Goal: Task Accomplishment & Management: Manage account settings

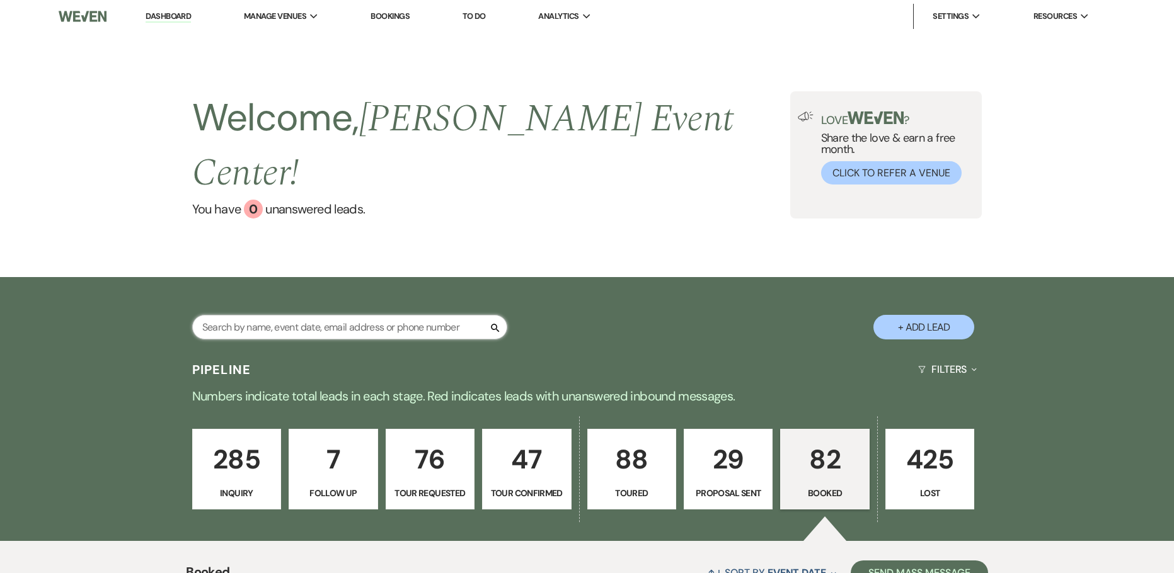
click at [299, 315] on input "text" at bounding box center [349, 327] width 315 height 25
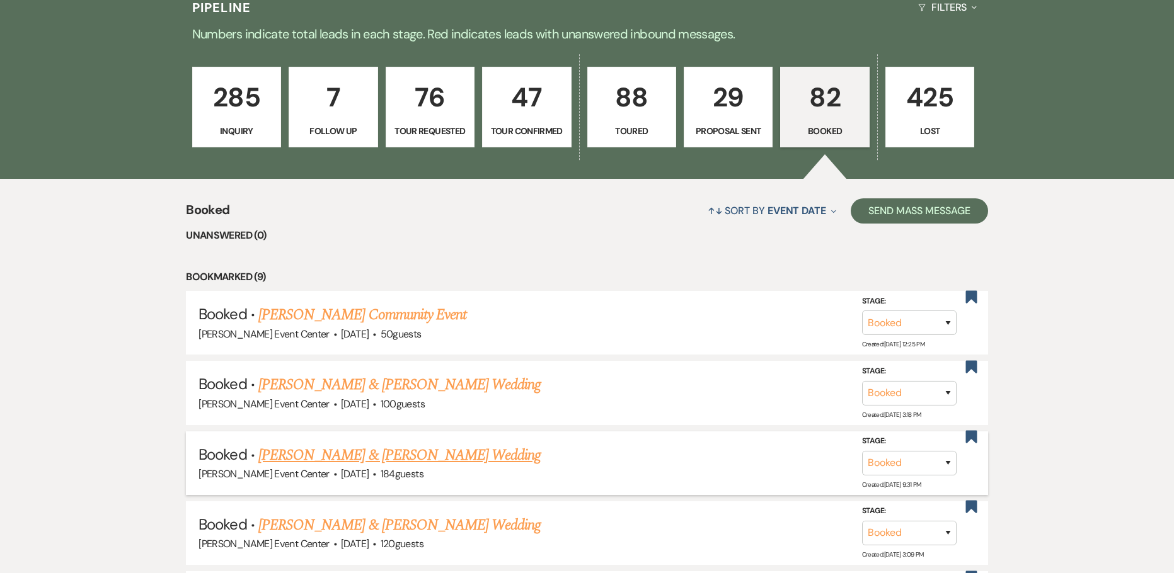
scroll to position [63, 0]
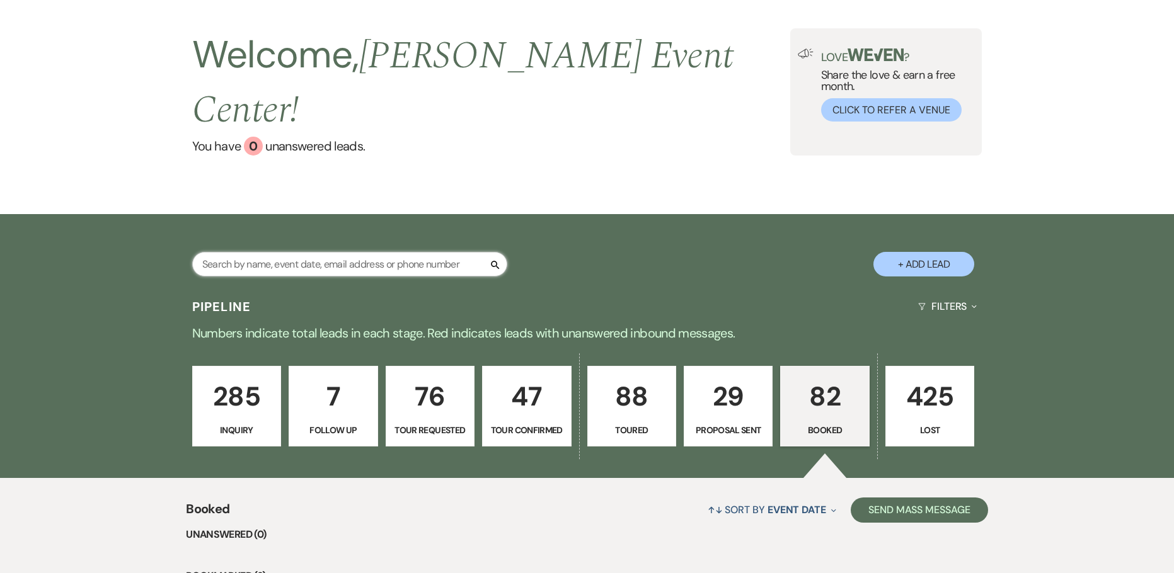
click at [284, 252] on input "text" at bounding box center [349, 264] width 315 height 25
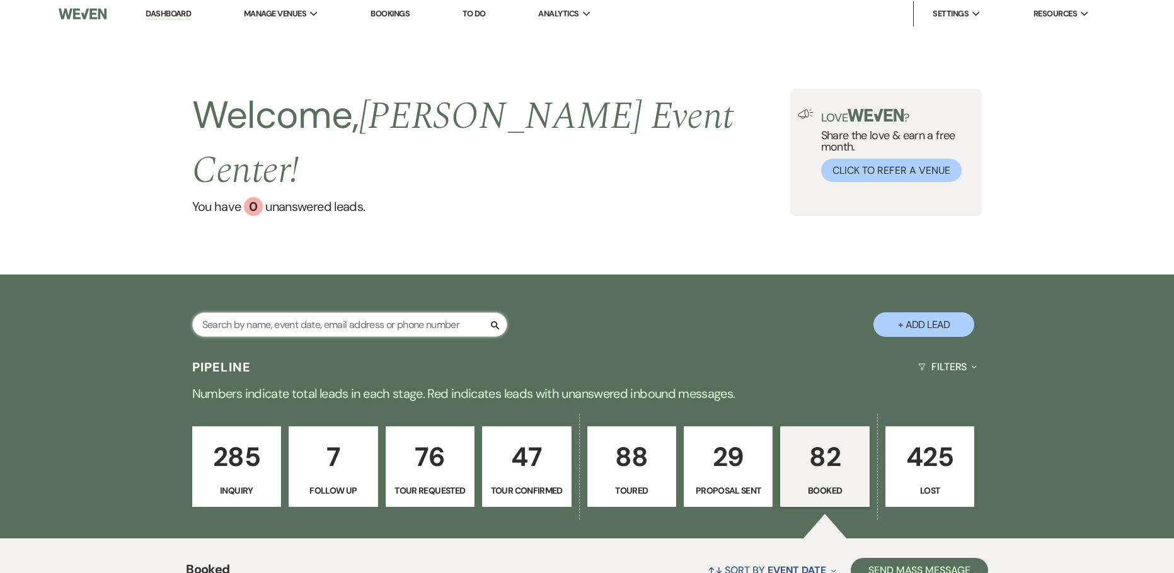
scroll to position [0, 0]
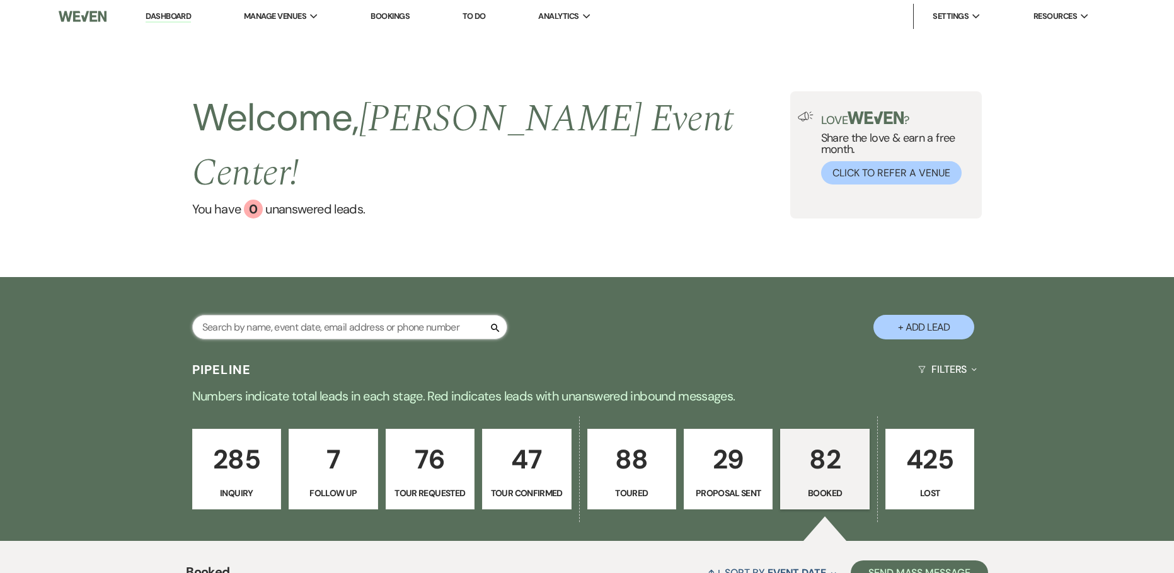
click at [239, 315] on input "text" at bounding box center [349, 327] width 315 height 25
type input "abby"
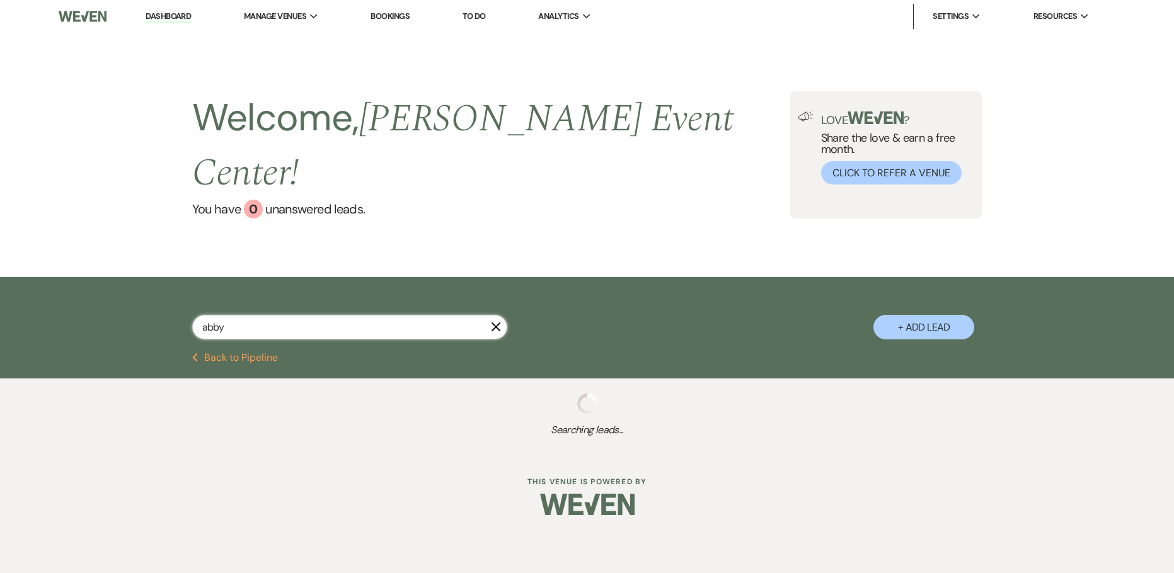
select select "8"
select select "5"
select select "8"
select select "1"
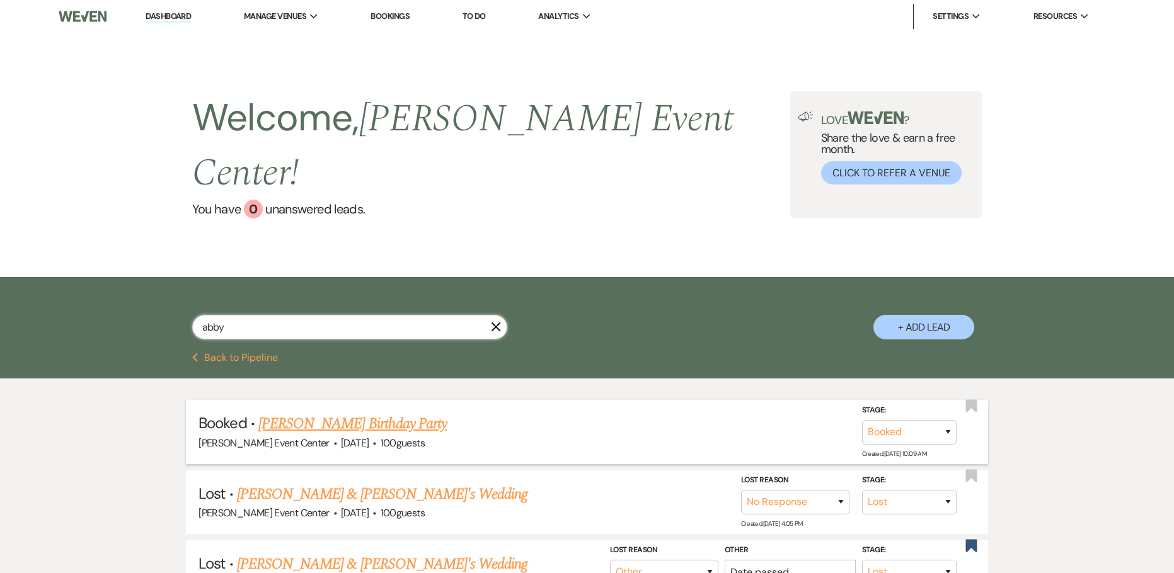
type input "abby"
click at [361, 413] on link "[PERSON_NAME] Birthday Party" at bounding box center [352, 424] width 188 height 23
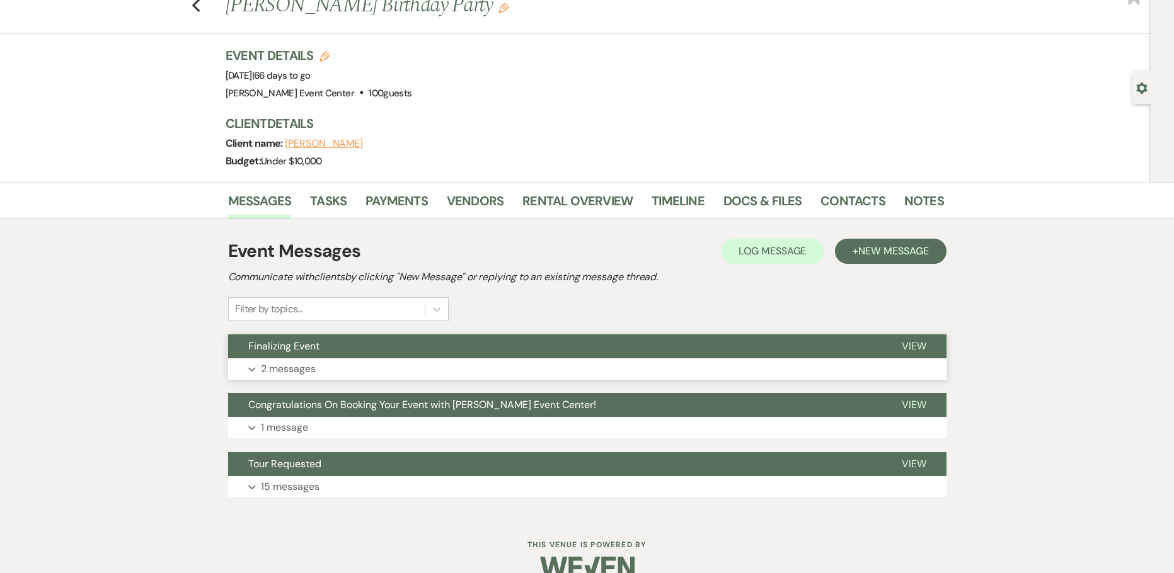
scroll to position [66, 0]
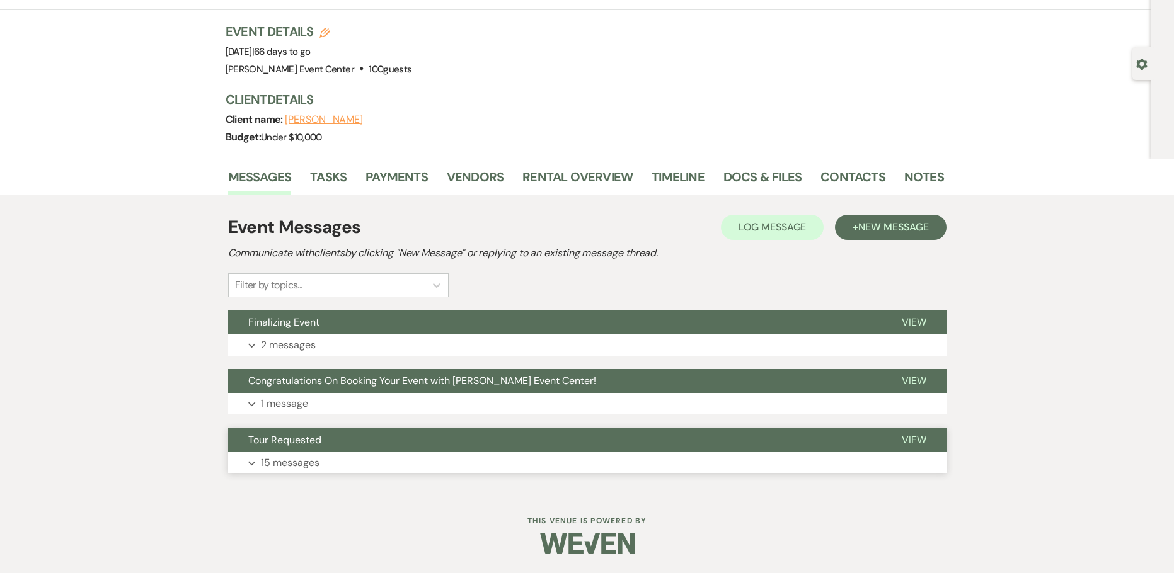
click at [292, 463] on p "15 messages" at bounding box center [290, 463] width 59 height 16
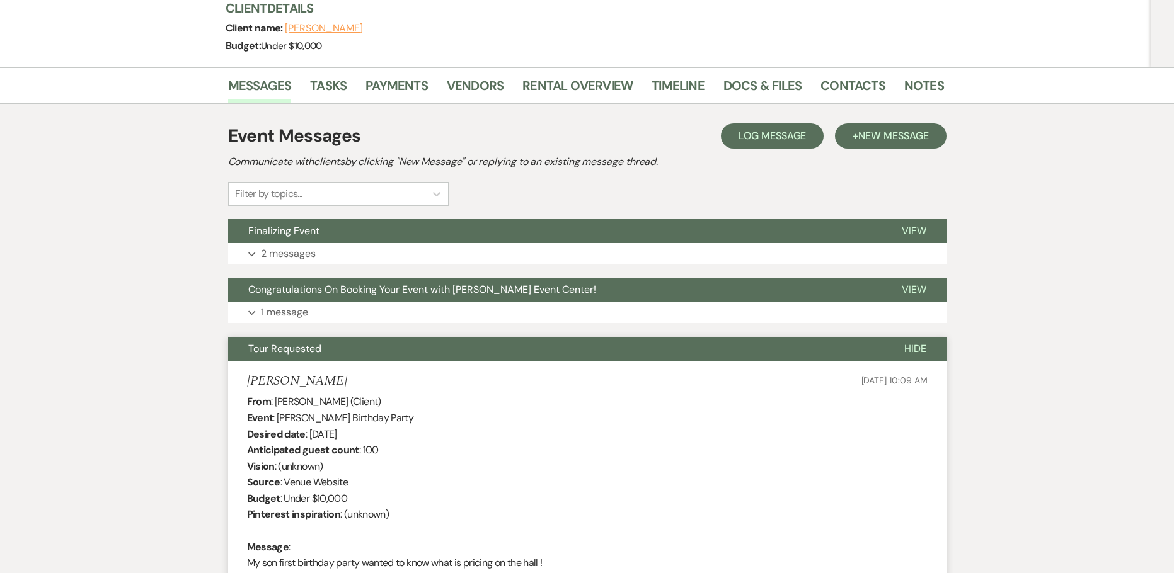
scroll to position [0, 0]
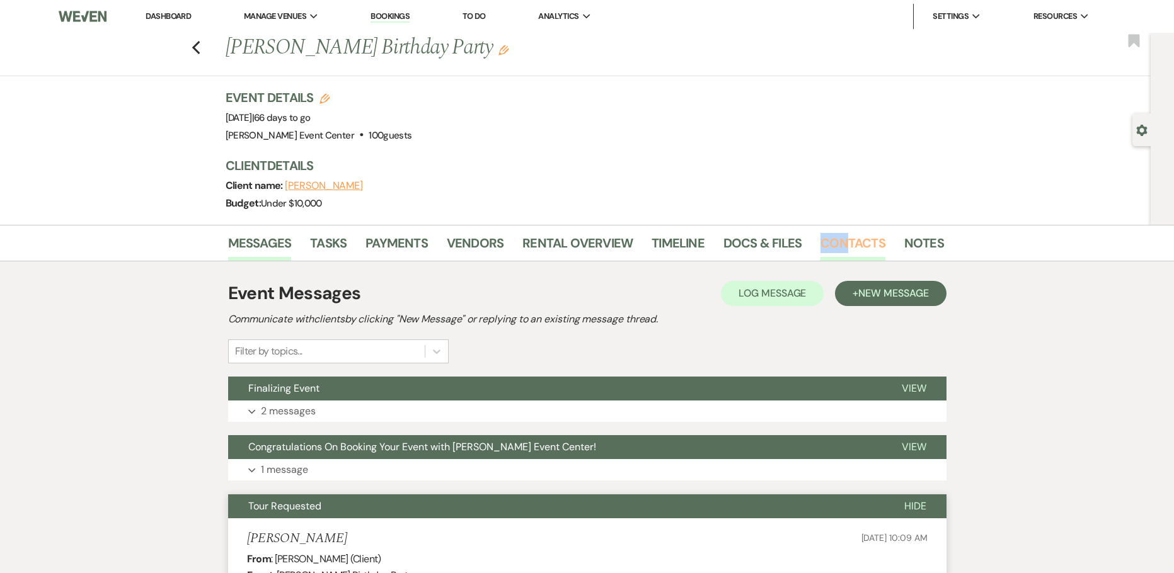
click at [840, 233] on li "Contacts" at bounding box center [862, 246] width 84 height 30
click at [865, 244] on link "Contacts" at bounding box center [852, 247] width 65 height 28
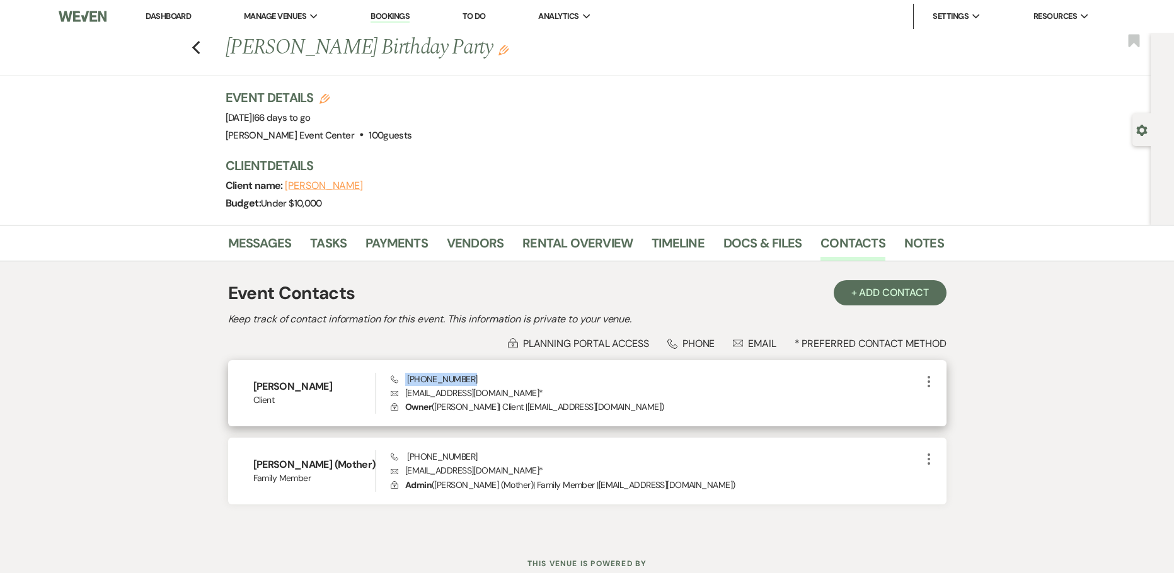
drag, startPoint x: 473, startPoint y: 381, endPoint x: 405, endPoint y: 379, distance: 68.1
click at [405, 379] on div "Phone [PHONE_NUMBER] Envelope [EMAIL_ADDRESS][DOMAIN_NAME] * Lock Owner ( [PERS…" at bounding box center [656, 394] width 530 height 42
copy span "[PHONE_NUMBER]"
drag, startPoint x: 213, startPoint y: 236, endPoint x: 226, endPoint y: 243, distance: 14.1
click at [213, 236] on div "Messages Tasks Payments Vendors Rental Overview Timeline Docs & Files Contacts …" at bounding box center [587, 243] width 1174 height 37
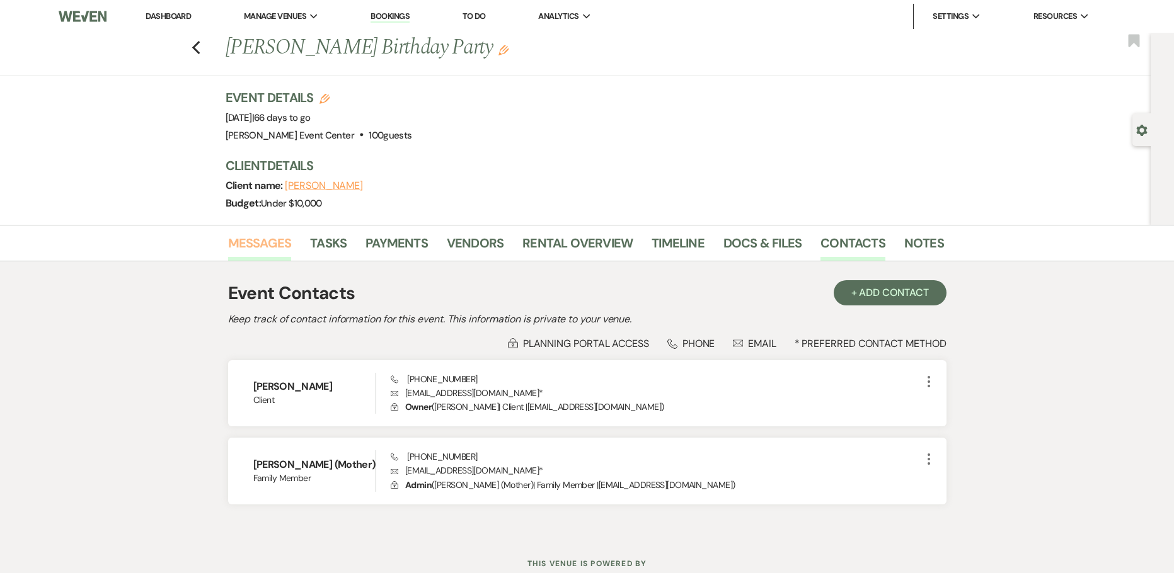
click at [241, 241] on link "Messages" at bounding box center [260, 247] width 64 height 28
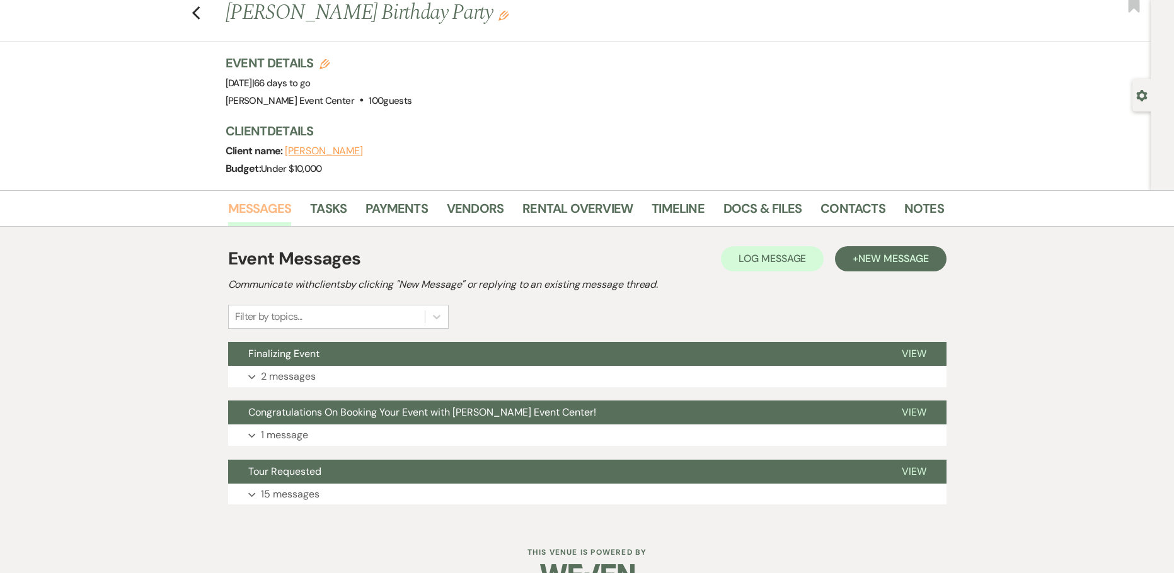
scroll to position [66, 0]
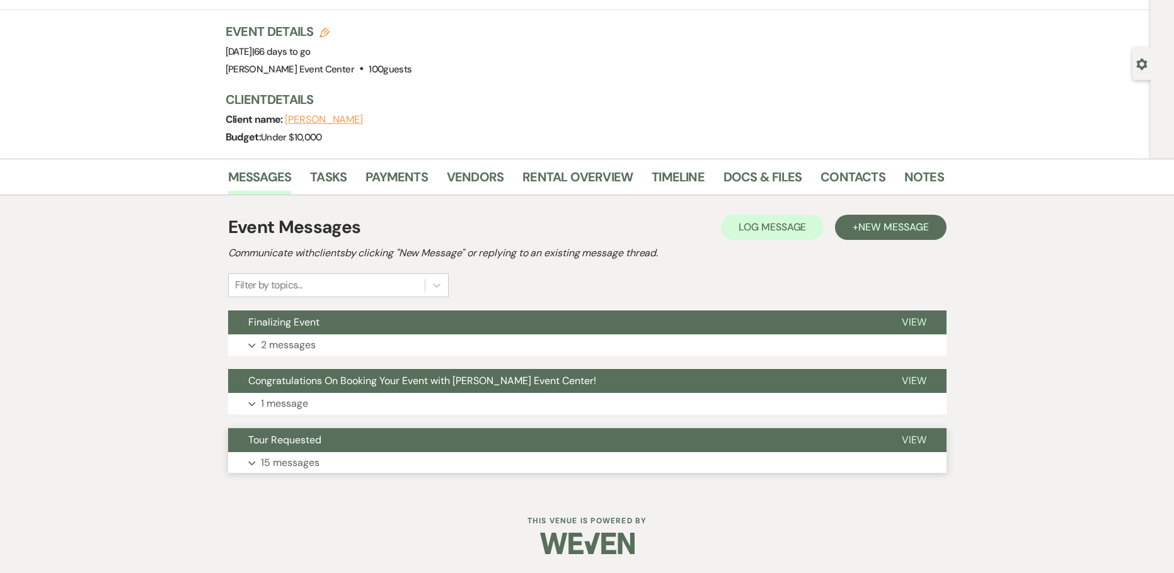
click at [314, 461] on p "15 messages" at bounding box center [290, 463] width 59 height 16
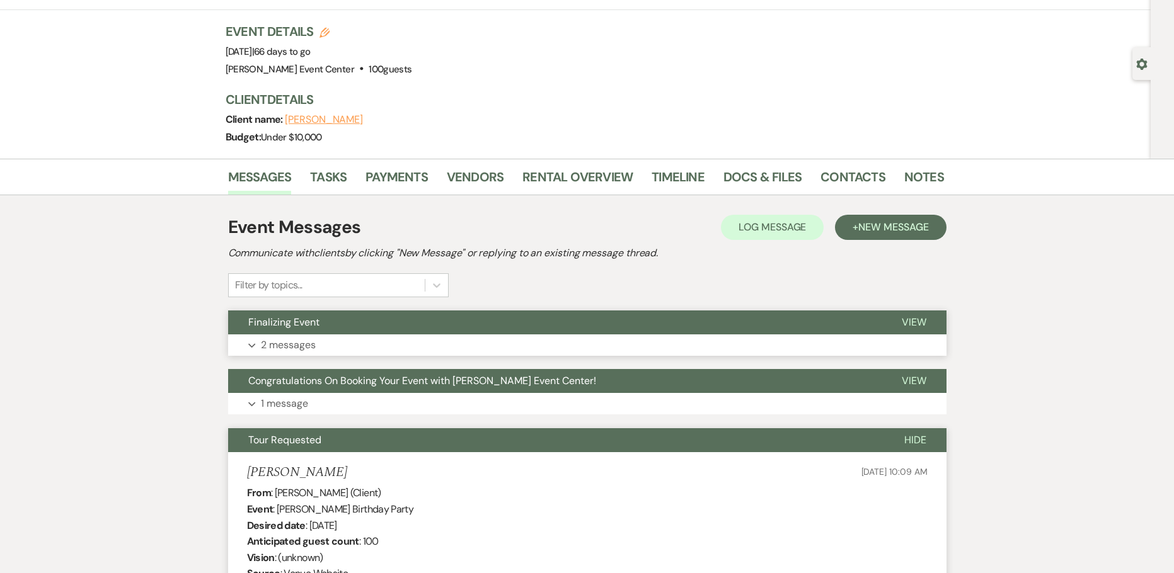
click at [301, 343] on p "2 messages" at bounding box center [288, 345] width 55 height 16
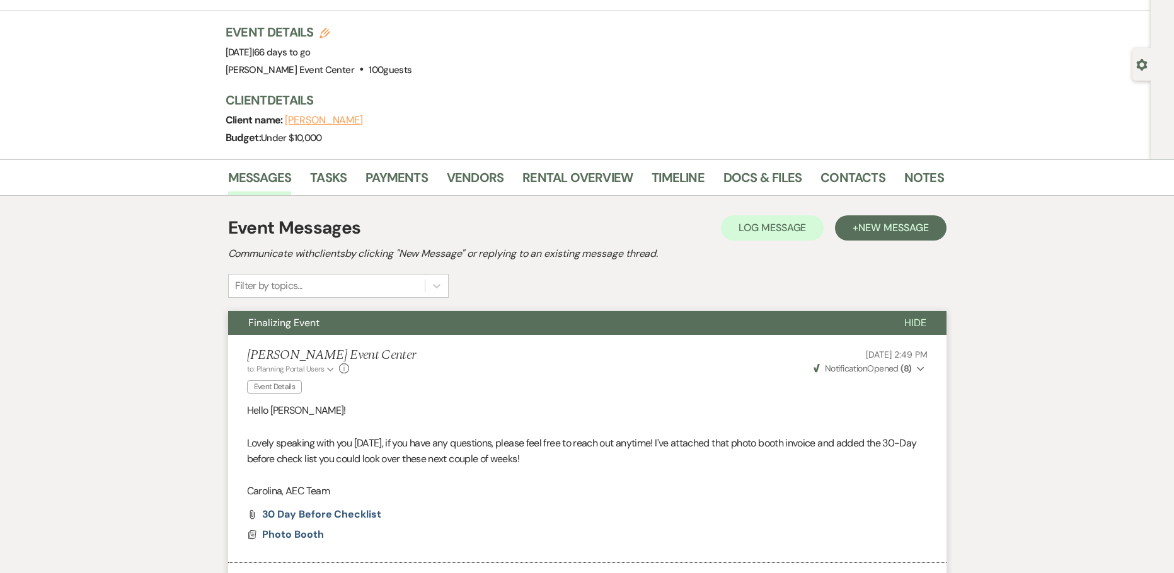
scroll to position [126, 0]
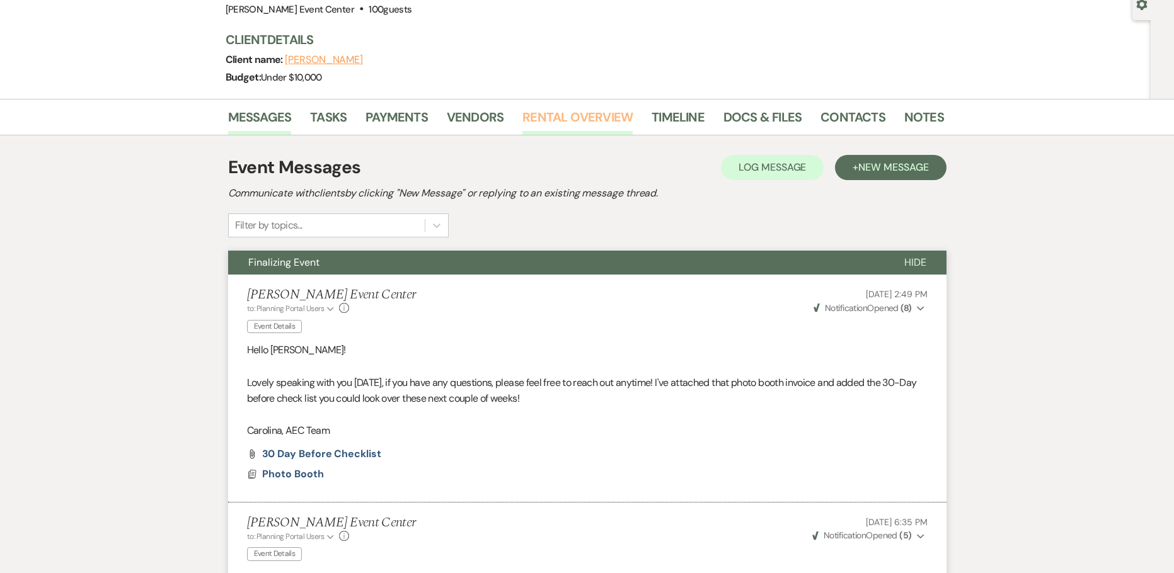
click at [612, 119] on link "Rental Overview" at bounding box center [577, 121] width 110 height 28
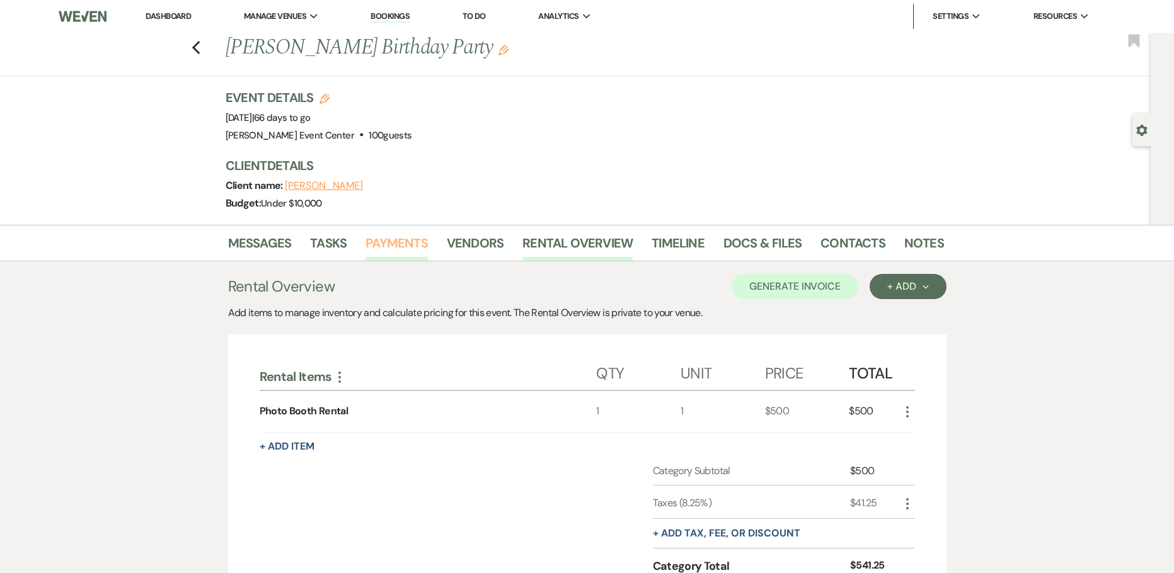
click at [367, 239] on link "Payments" at bounding box center [396, 247] width 62 height 28
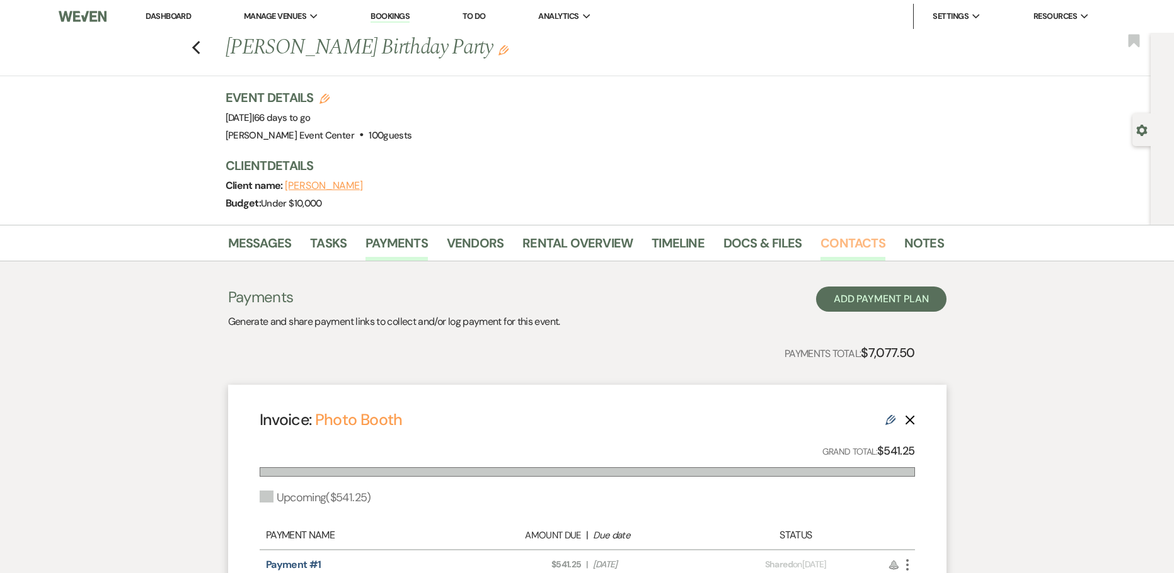
click at [849, 237] on link "Contacts" at bounding box center [852, 247] width 65 height 28
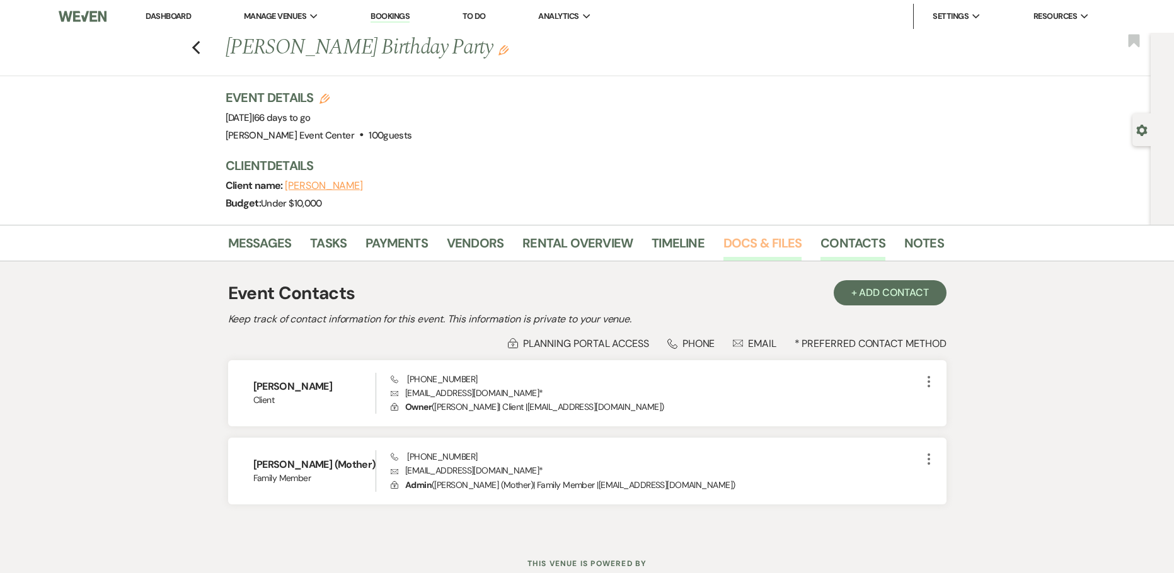
click at [749, 245] on link "Docs & Files" at bounding box center [762, 247] width 78 height 28
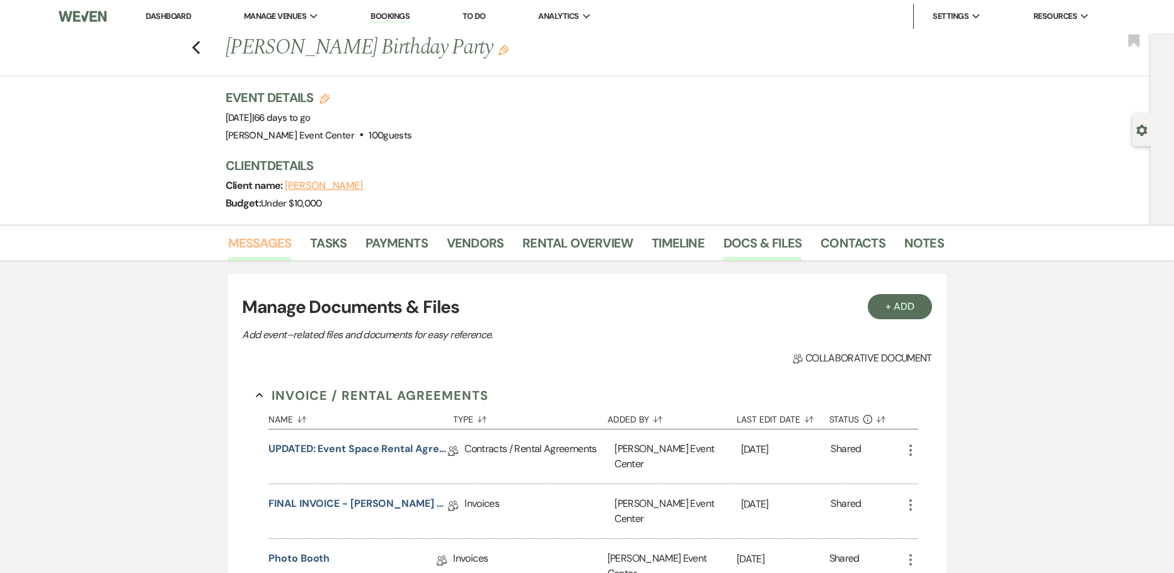
click at [267, 239] on link "Messages" at bounding box center [260, 247] width 64 height 28
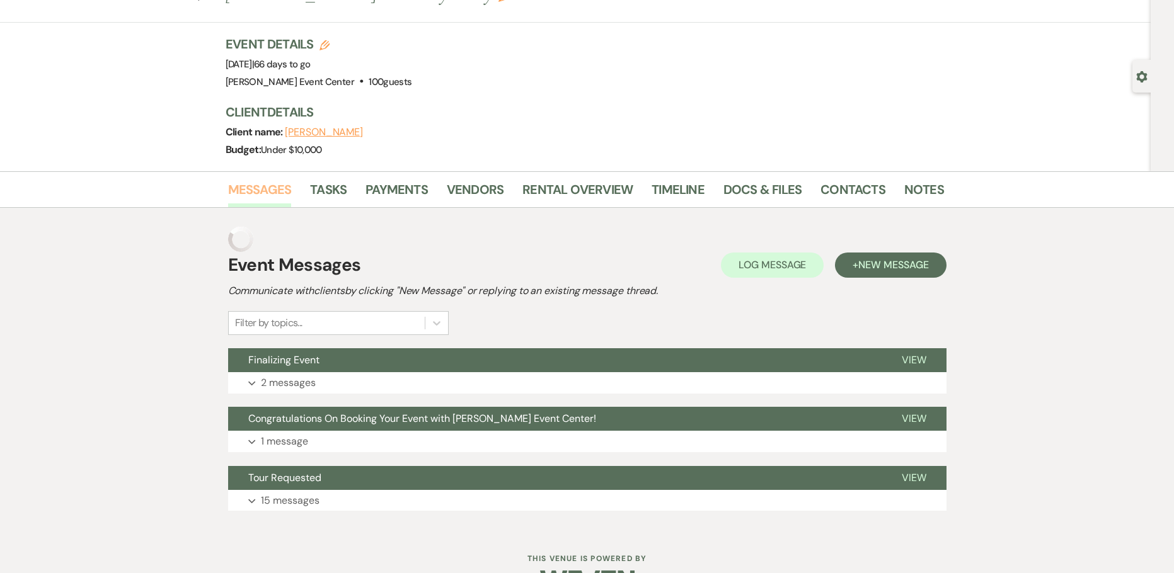
scroll to position [66, 0]
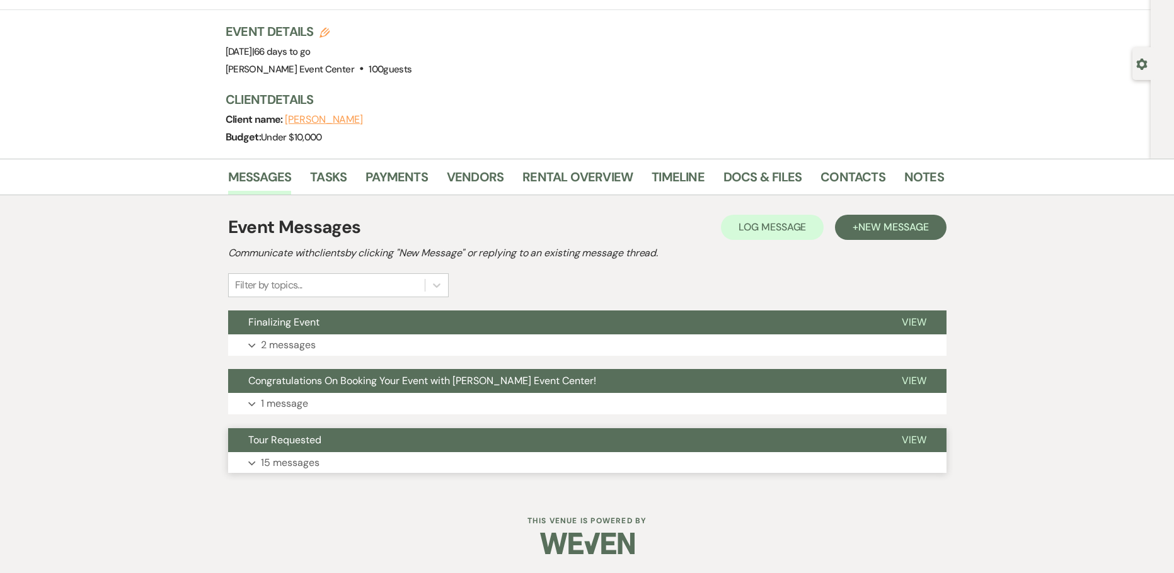
click at [321, 461] on button "Expand 15 messages" at bounding box center [587, 462] width 718 height 21
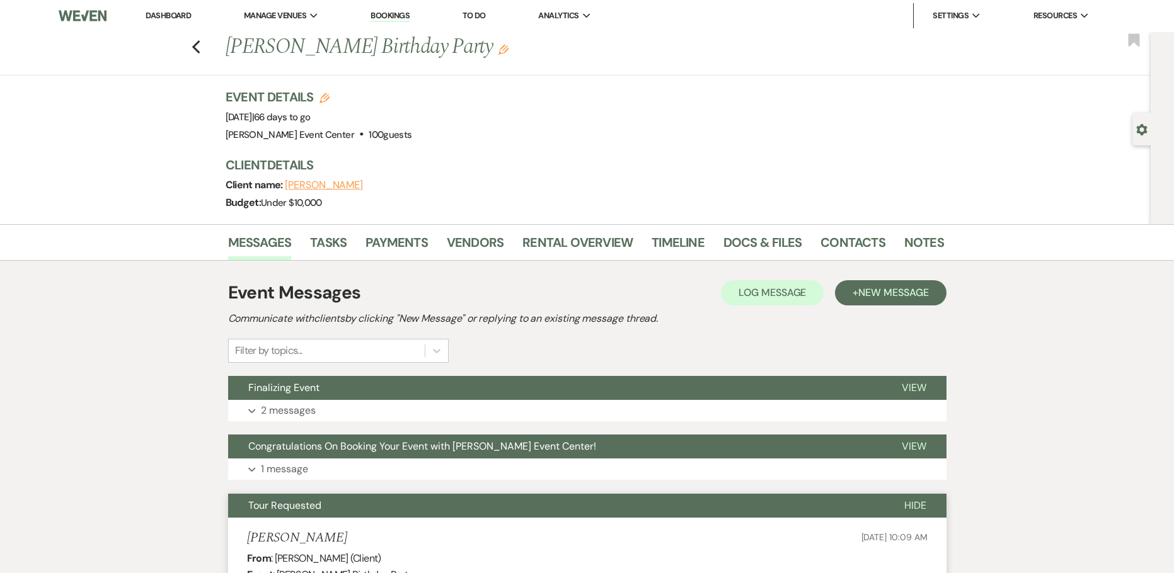
scroll to position [0, 0]
click at [920, 233] on li "Notes" at bounding box center [933, 246] width 59 height 30
click at [917, 239] on link "Notes" at bounding box center [924, 247] width 40 height 28
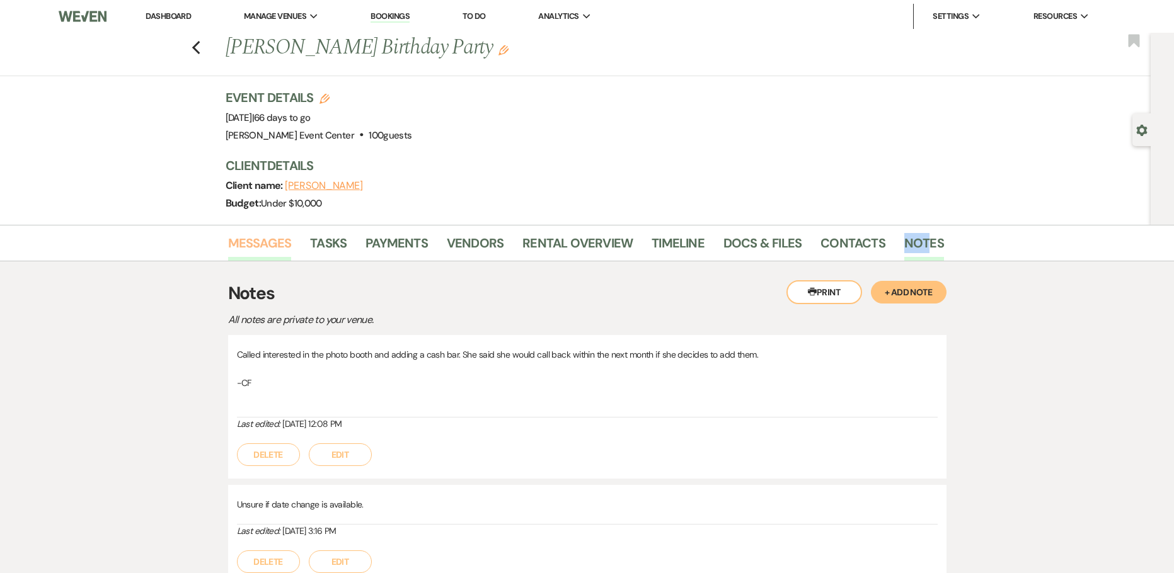
click at [262, 244] on link "Messages" at bounding box center [260, 247] width 64 height 28
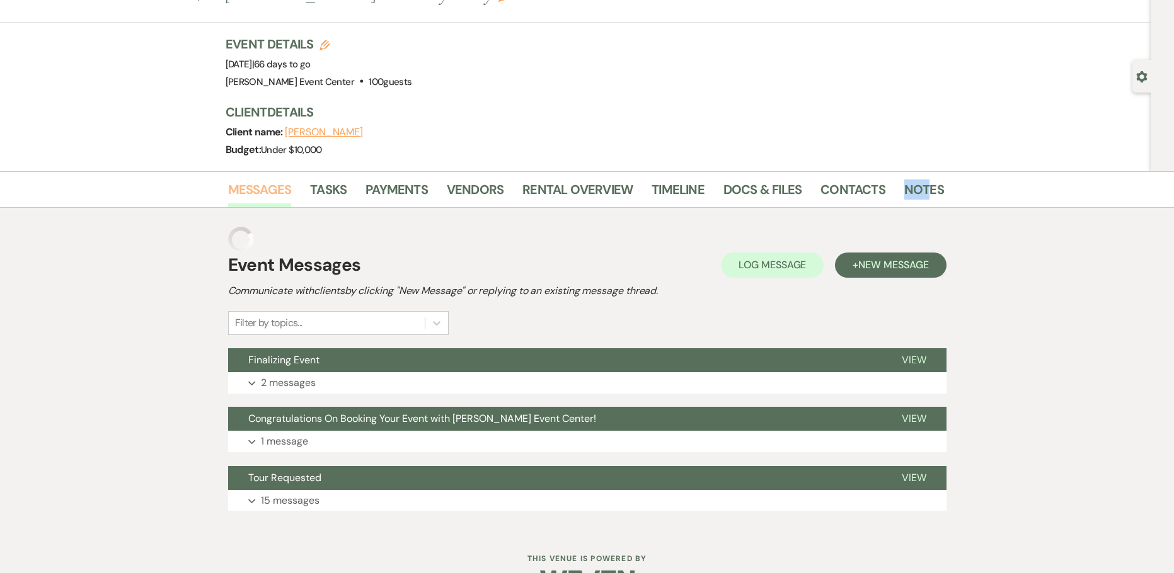
scroll to position [66, 0]
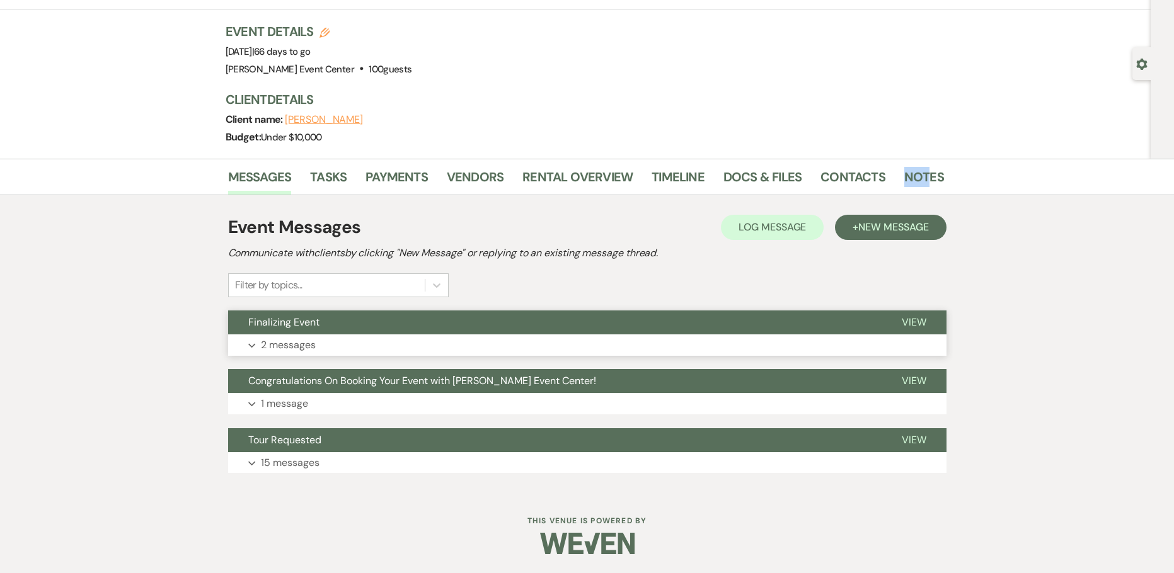
click at [277, 352] on p "2 messages" at bounding box center [288, 345] width 55 height 16
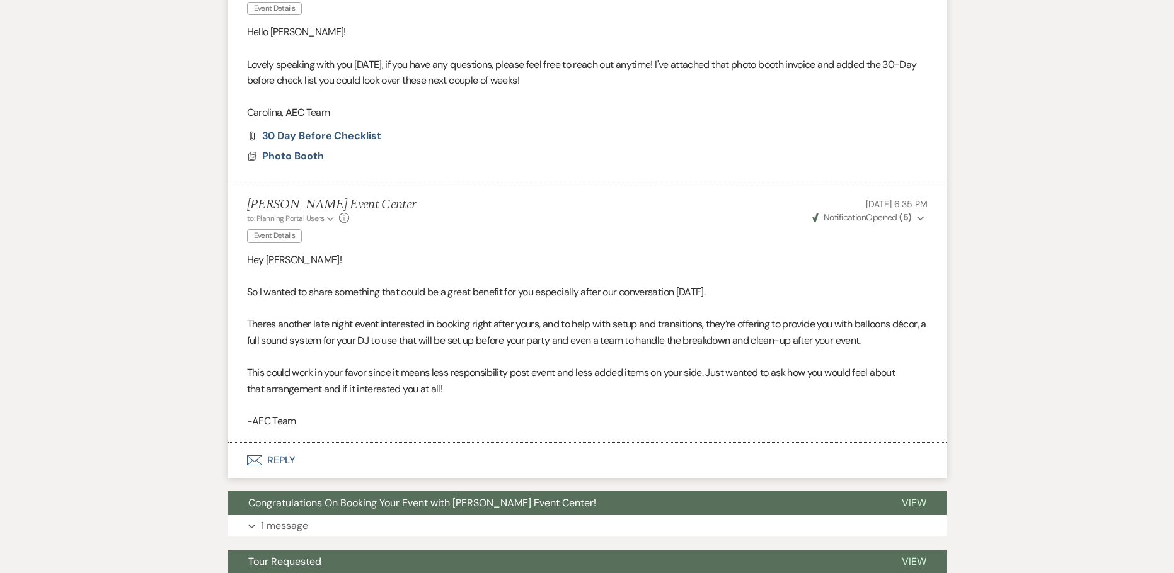
scroll to position [566, 0]
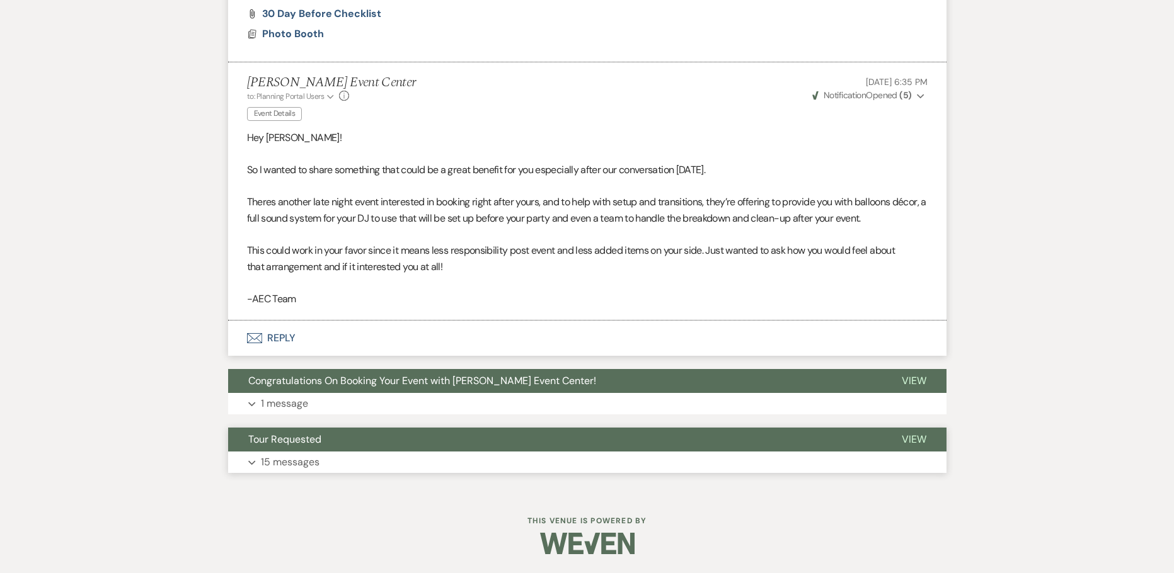
click at [287, 470] on p "15 messages" at bounding box center [290, 462] width 59 height 16
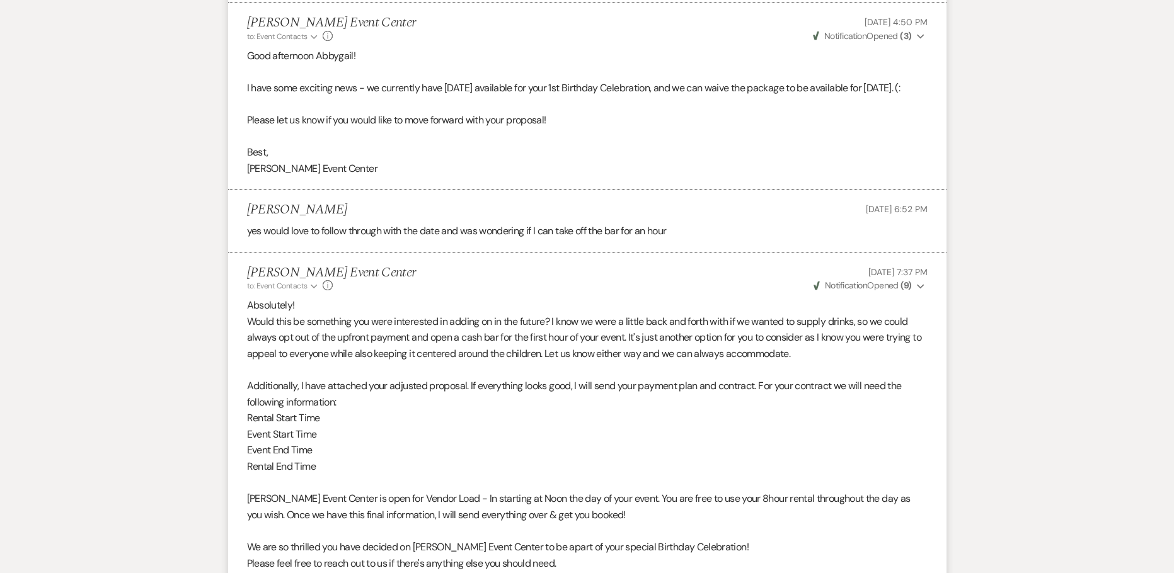
scroll to position [1889, 0]
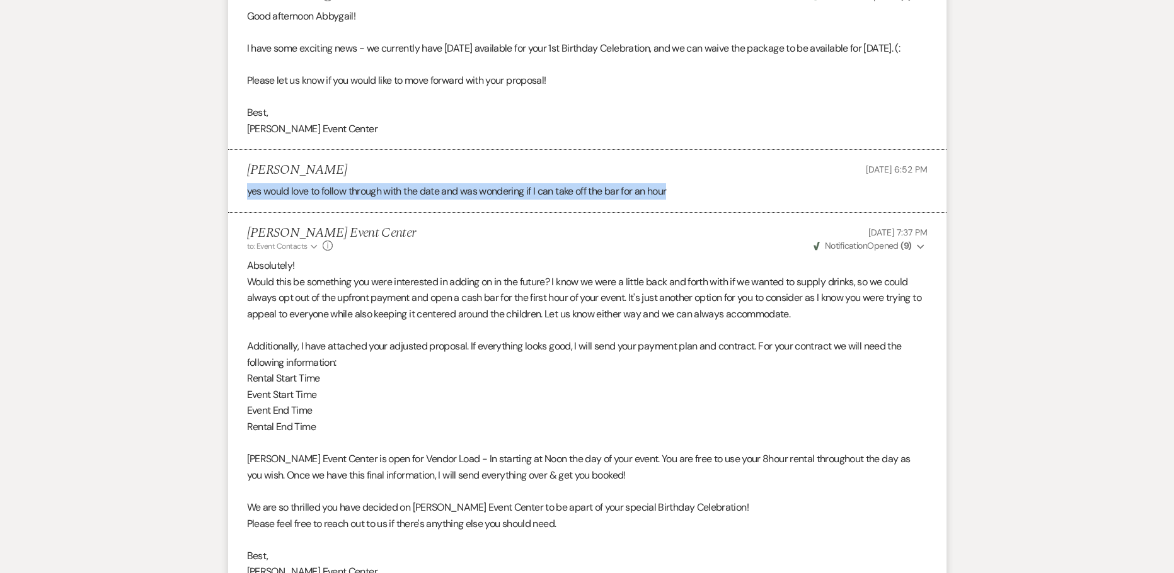
drag, startPoint x: 242, startPoint y: 211, endPoint x: 688, endPoint y: 201, distance: 446.2
click at [688, 201] on li "[PERSON_NAME] [DATE] 6:52 PM yes would love to follow through with the date and…" at bounding box center [587, 181] width 718 height 62
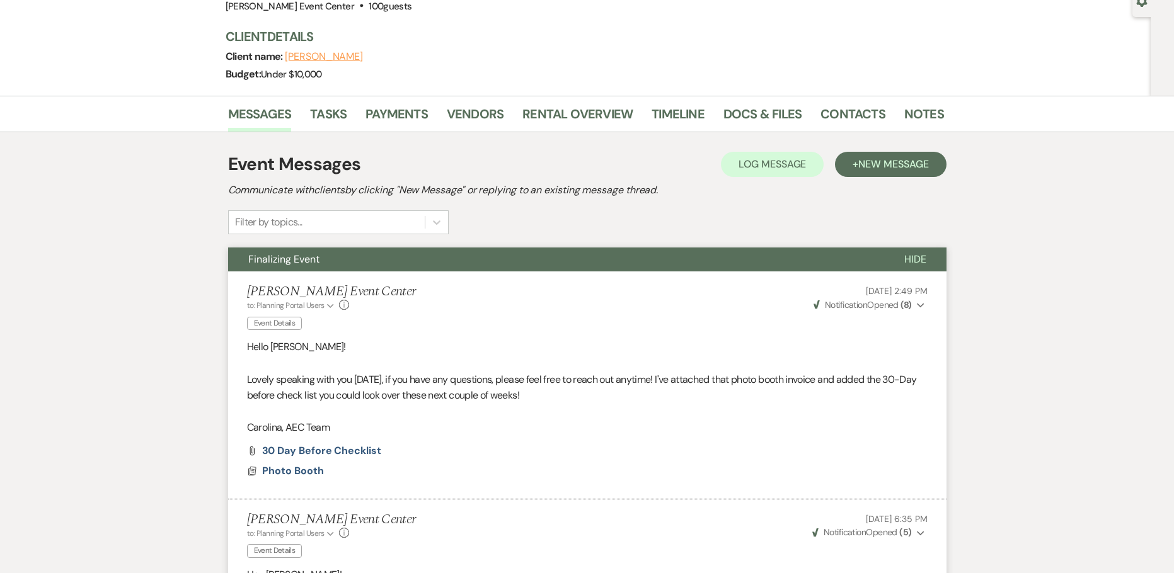
scroll to position [34, 0]
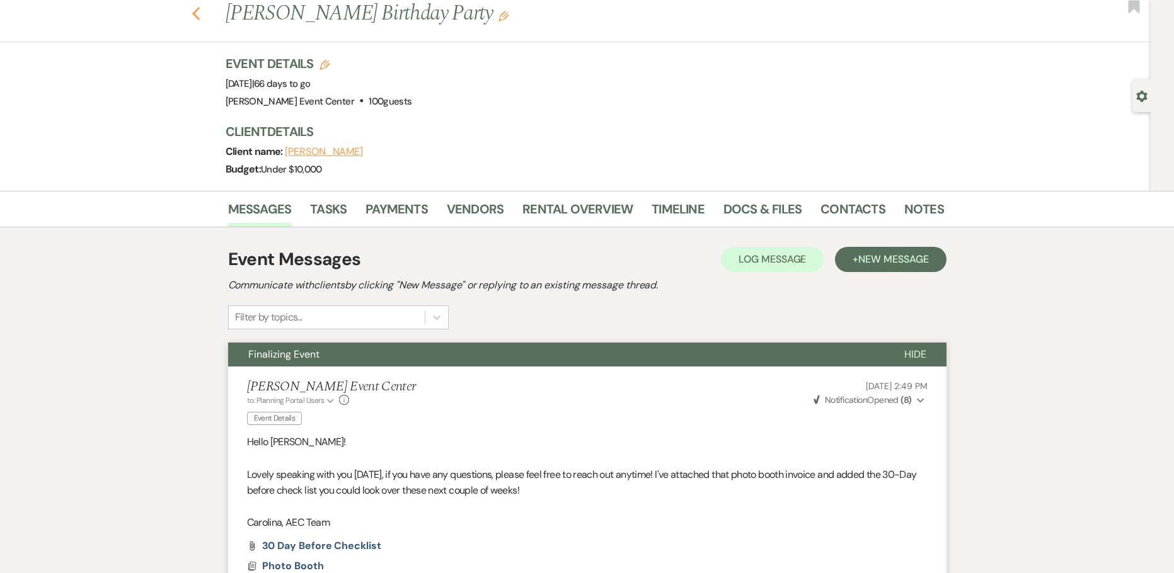
click at [201, 7] on icon "Previous" at bounding box center [196, 13] width 9 height 15
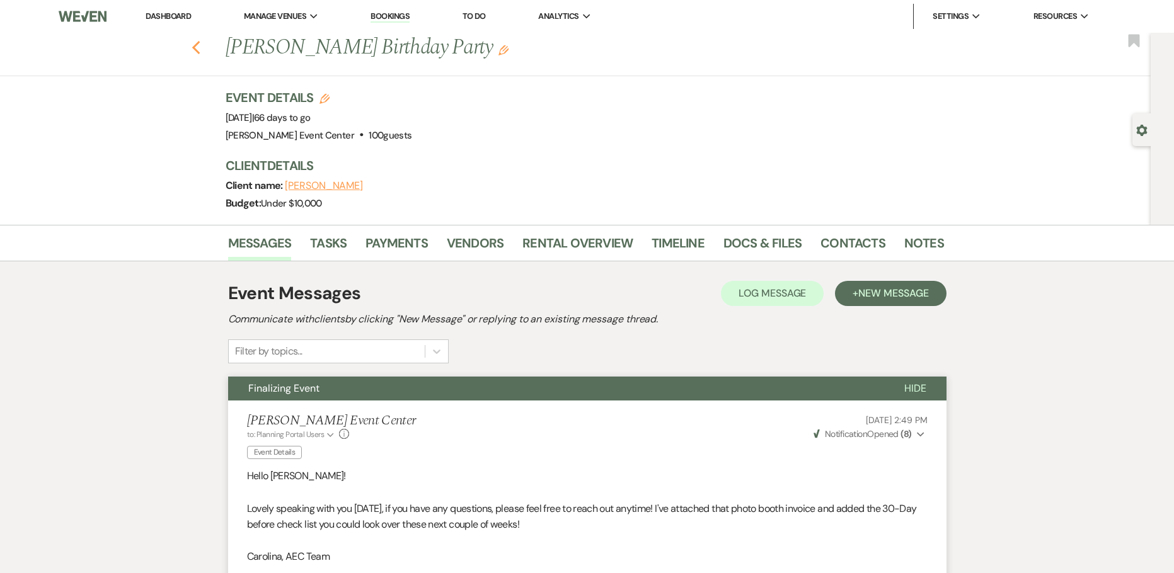
select select "8"
select select "5"
select select "8"
select select "1"
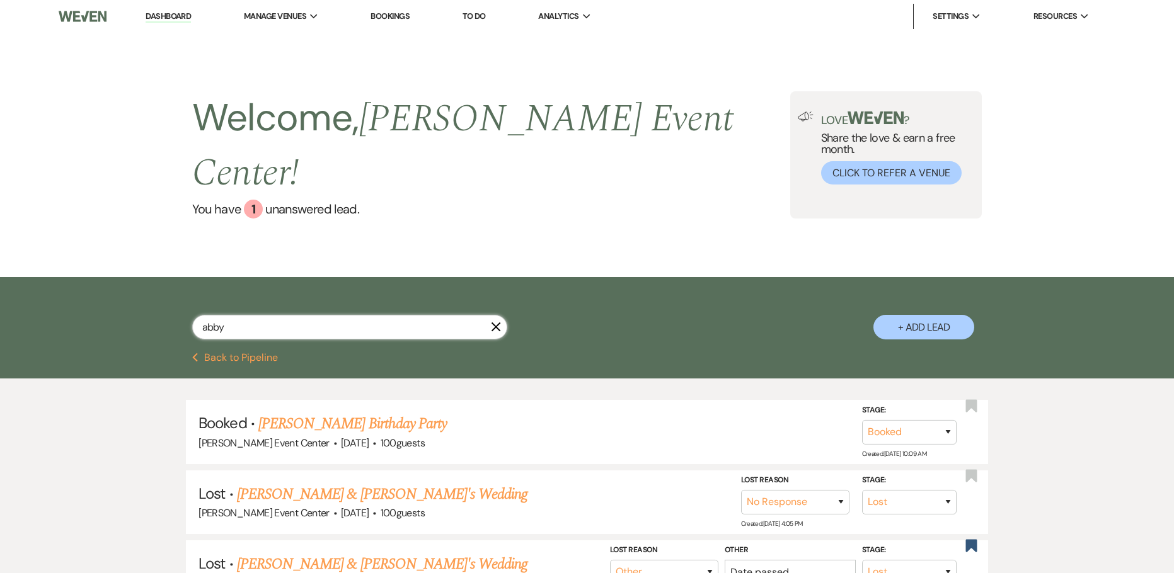
drag, startPoint x: 252, startPoint y: 303, endPoint x: 1, endPoint y: 292, distance: 251.6
click at [54, 294] on div "abby X + Add Lead" at bounding box center [587, 315] width 1174 height 76
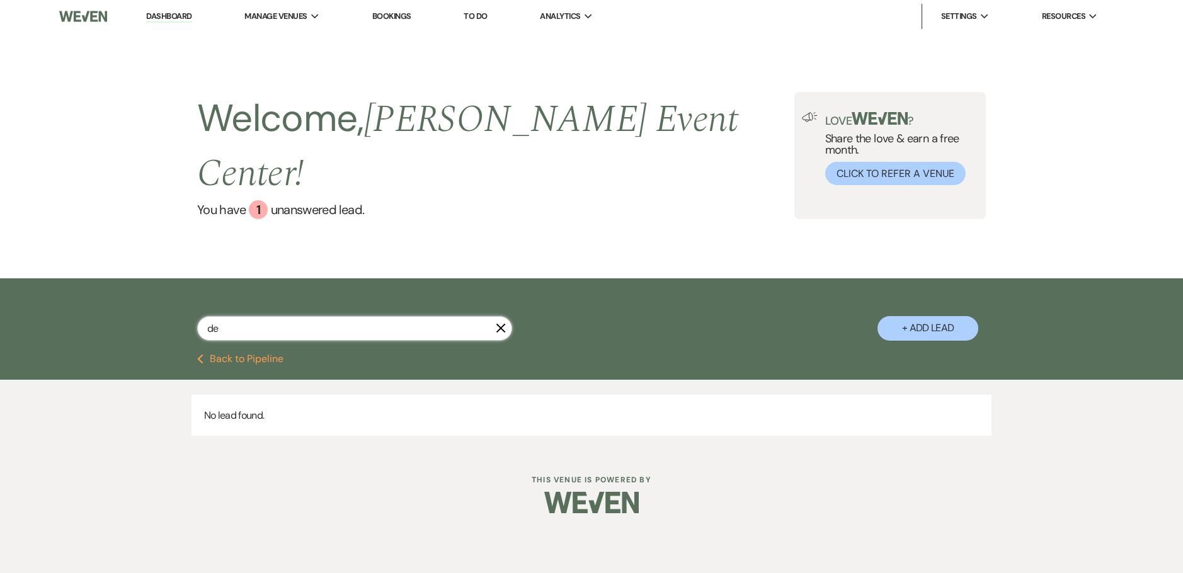
type input "d"
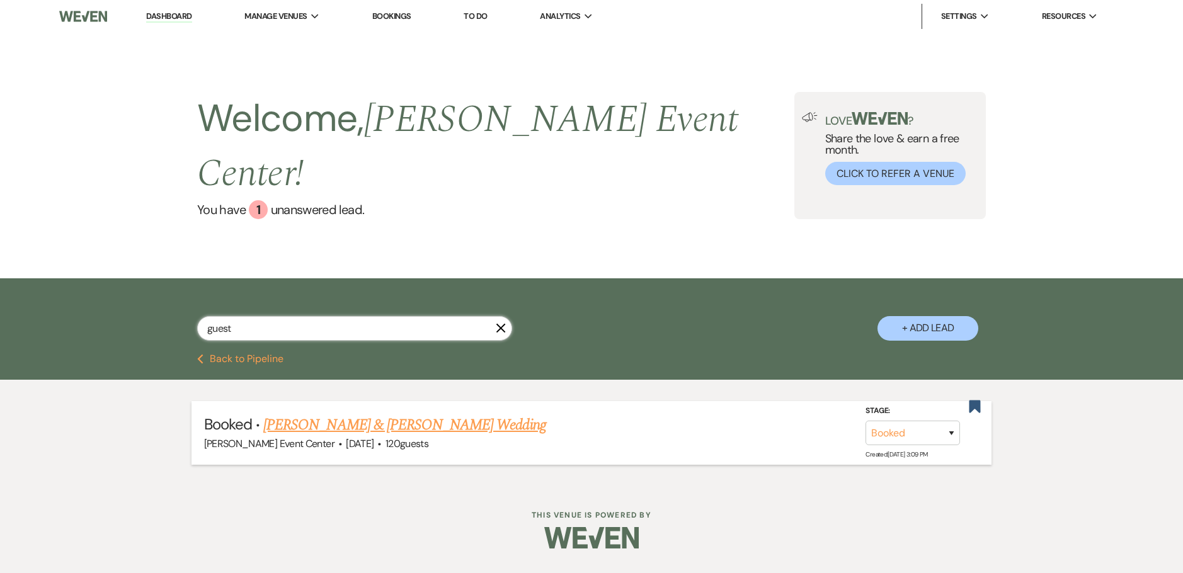
type input "guest"
click at [336, 414] on link "[PERSON_NAME] & [PERSON_NAME] Wedding" at bounding box center [404, 425] width 282 height 23
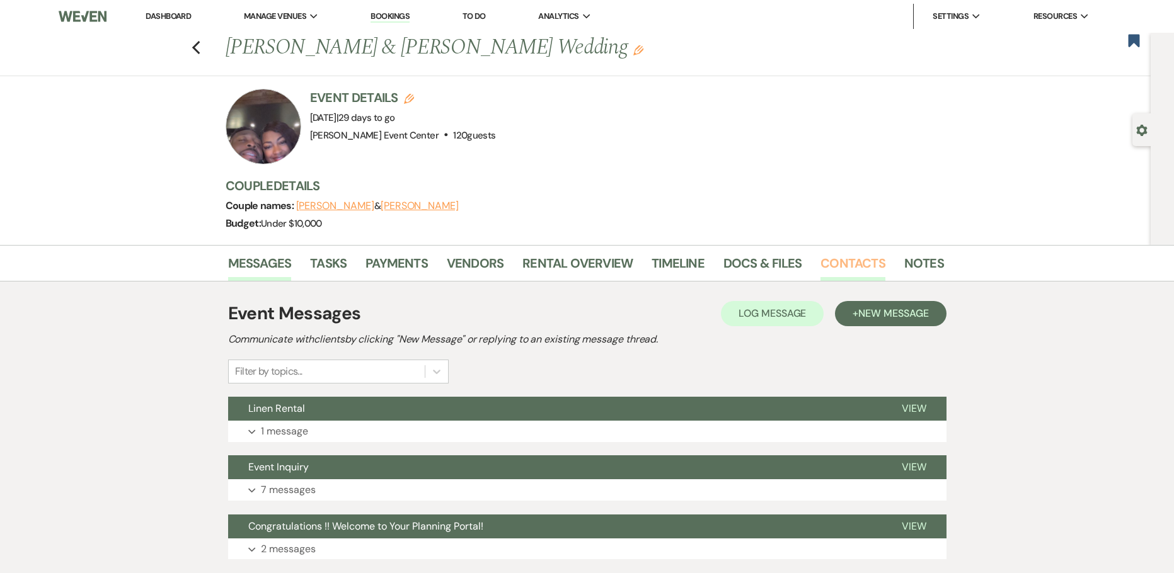
click at [850, 260] on link "Contacts" at bounding box center [852, 267] width 65 height 28
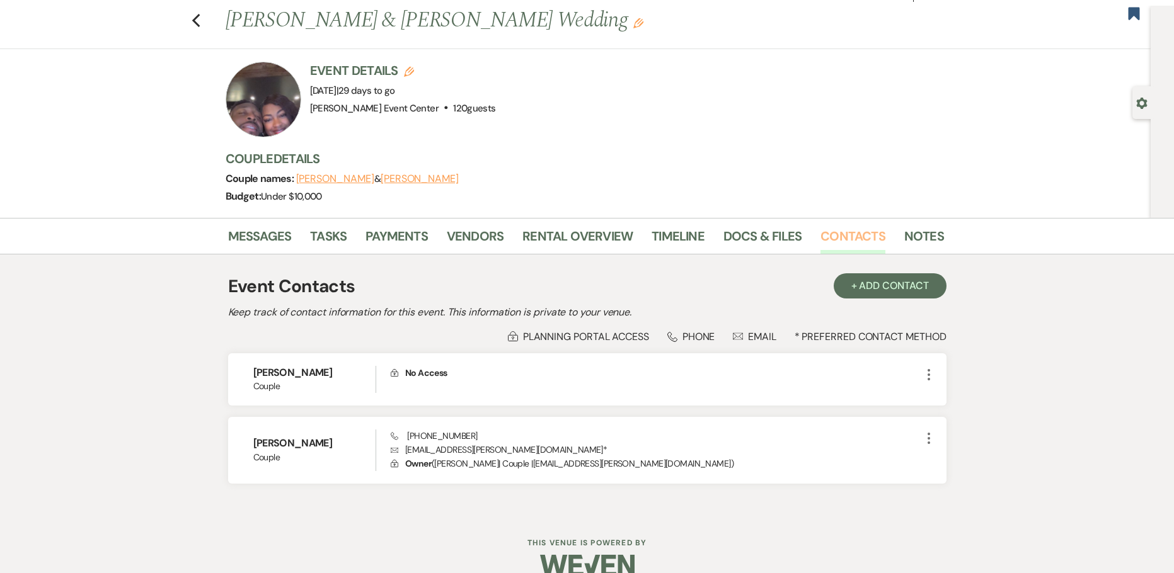
scroll to position [49, 0]
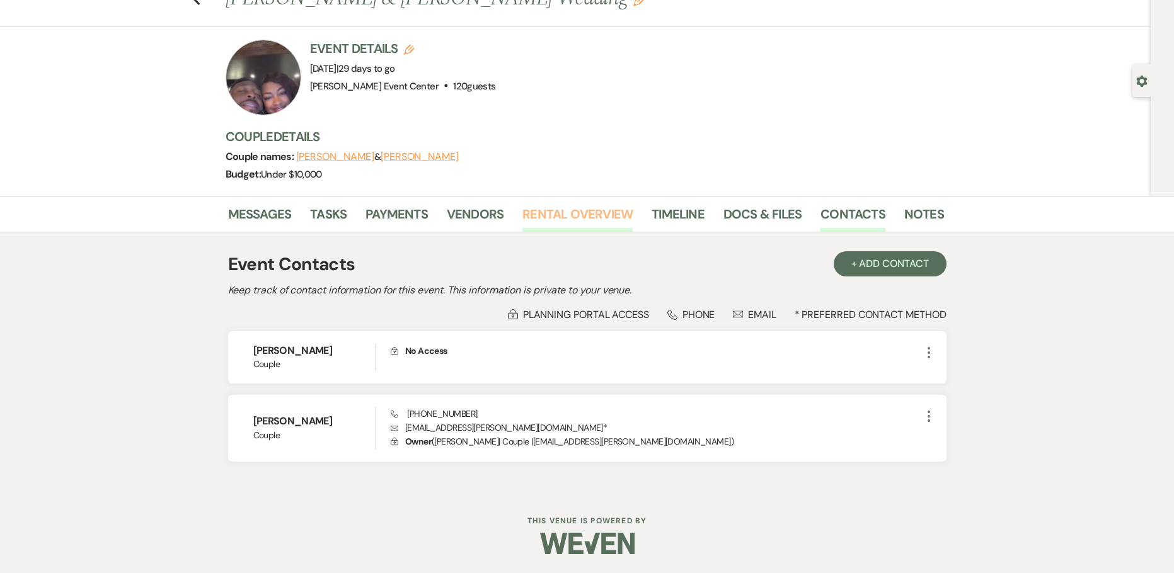
click at [595, 217] on link "Rental Overview" at bounding box center [577, 218] width 110 height 28
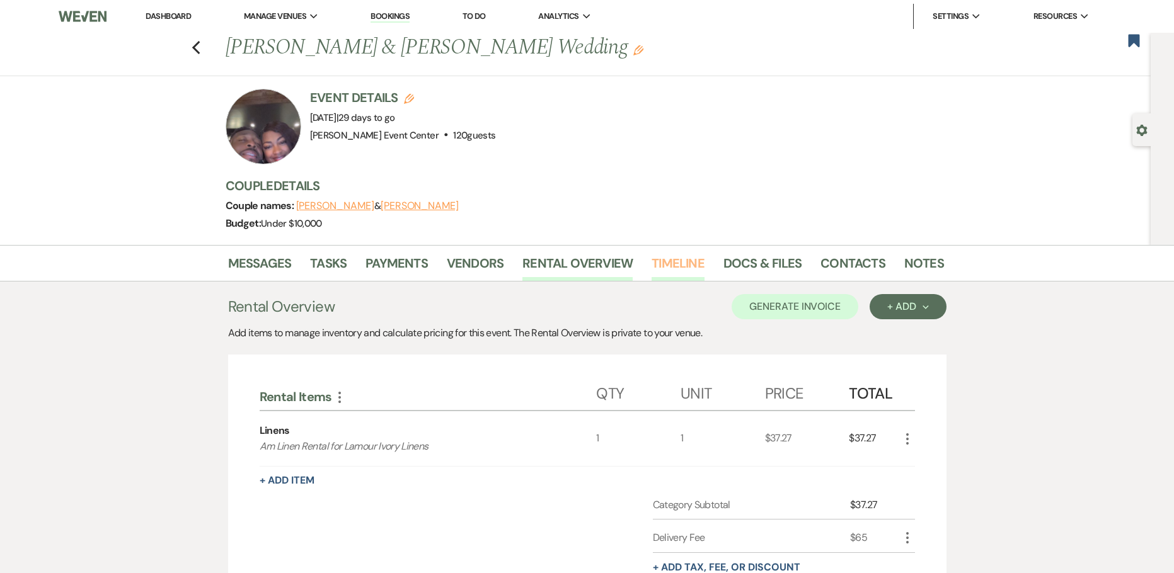
click at [684, 265] on link "Timeline" at bounding box center [677, 267] width 53 height 28
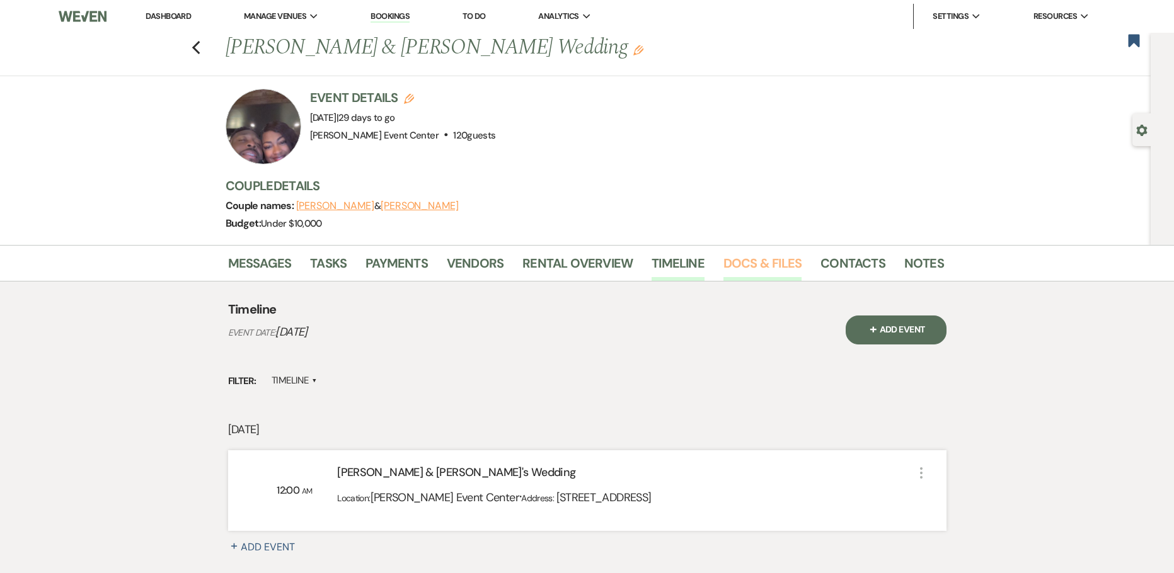
click at [771, 262] on link "Docs & Files" at bounding box center [762, 267] width 78 height 28
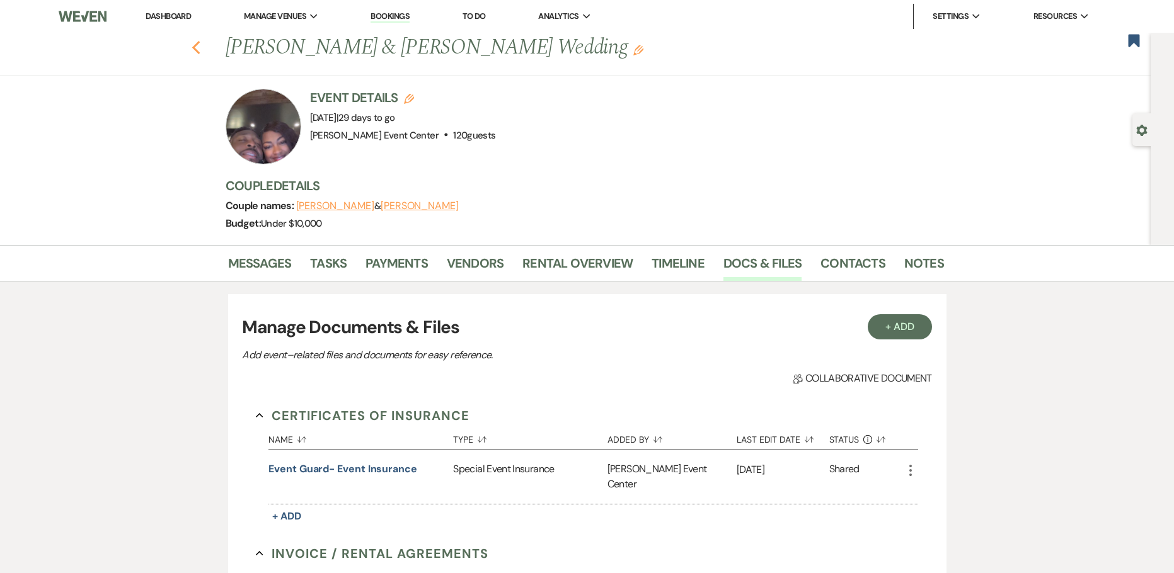
click at [198, 43] on icon "Previous" at bounding box center [196, 47] width 9 height 15
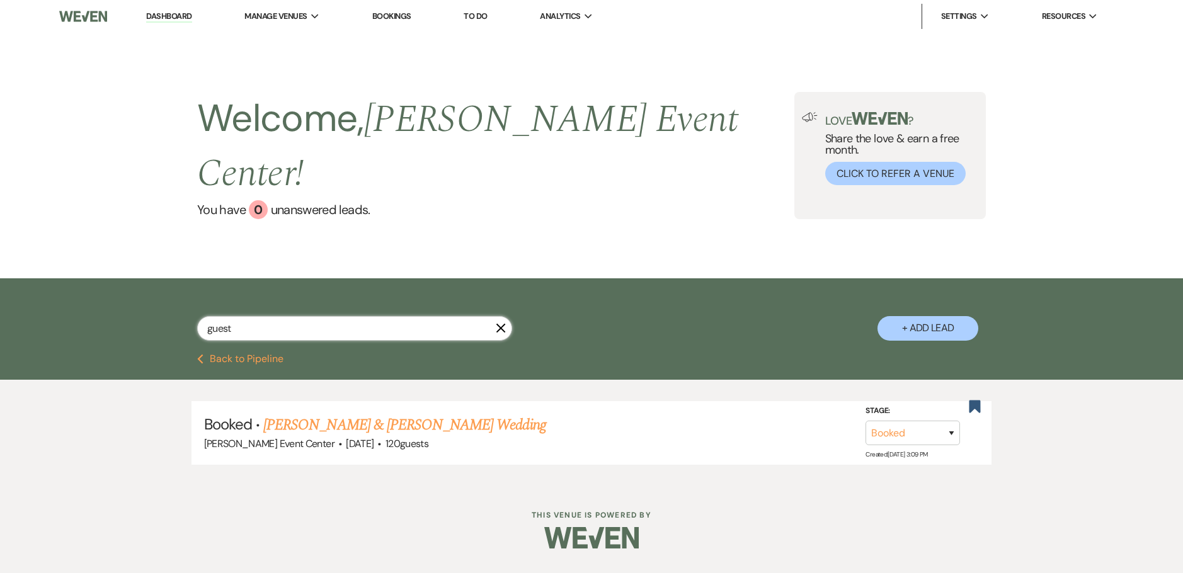
drag, startPoint x: 275, startPoint y: 300, endPoint x: 3, endPoint y: 248, distance: 277.0
click at [3, 278] on div "guest X + Add Lead" at bounding box center [591, 316] width 1183 height 76
type input "kin"
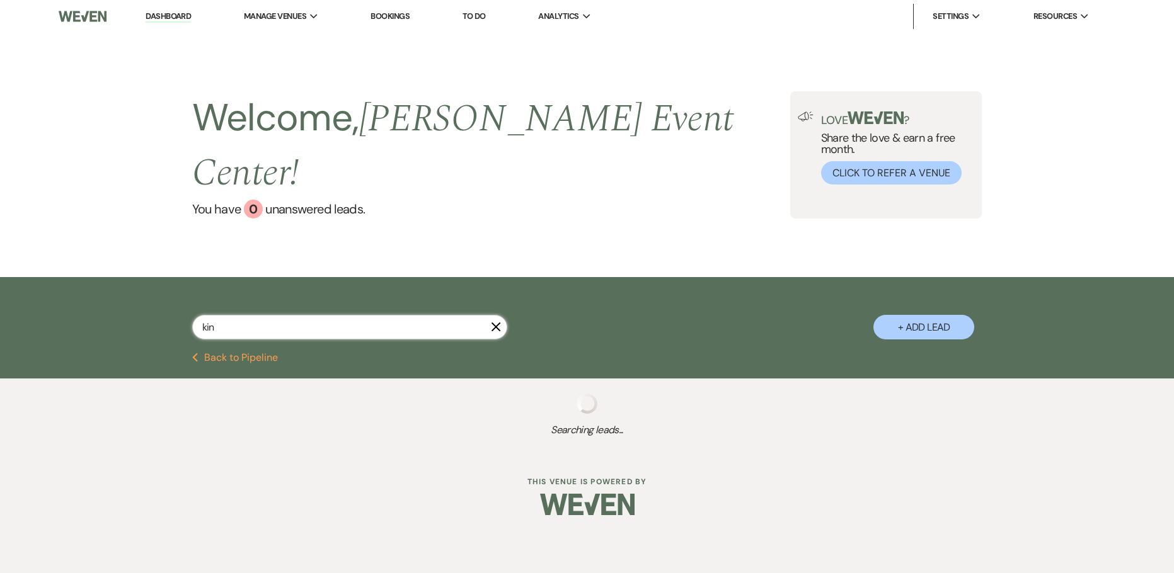
select select "6"
select select "2"
select select "5"
select select "8"
select select "6"
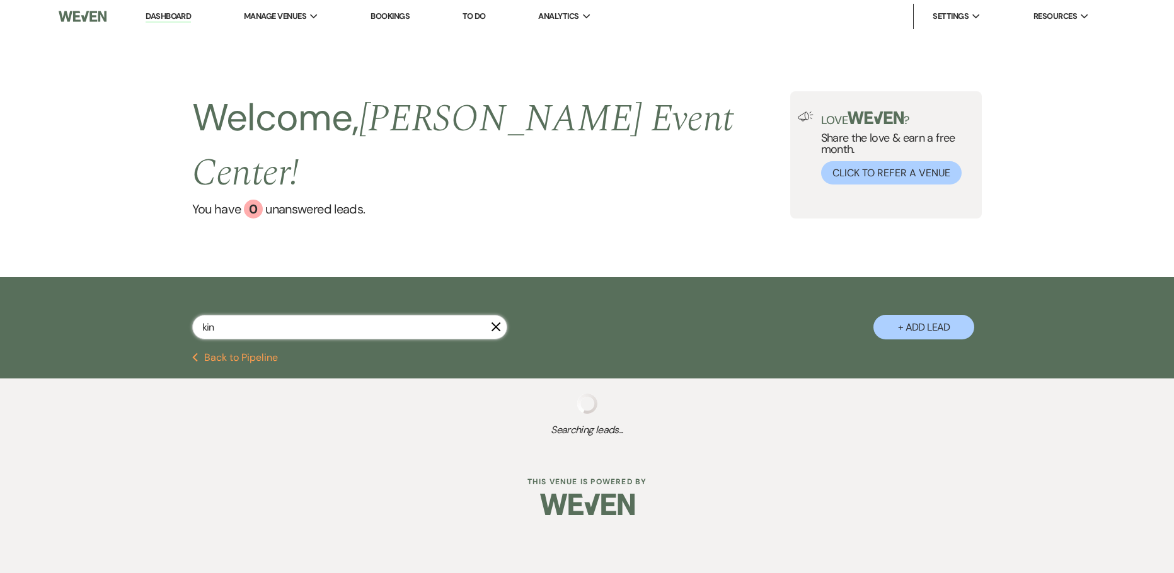
select select "8"
select select "1"
select select "8"
select select "6"
select select "8"
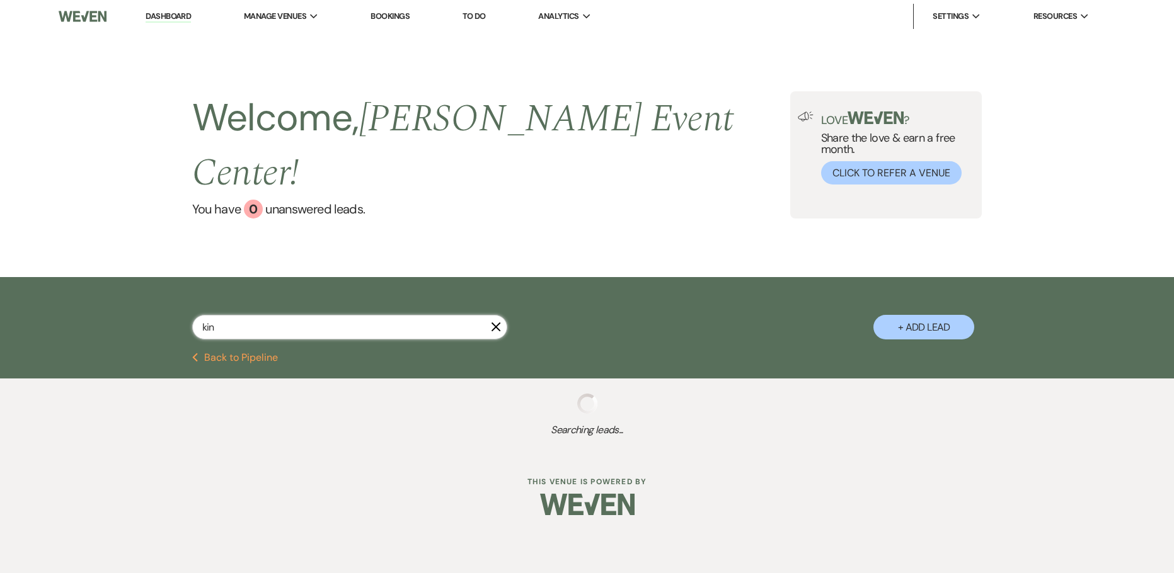
select select "5"
select select "2"
select select "5"
select select "8"
select select "2"
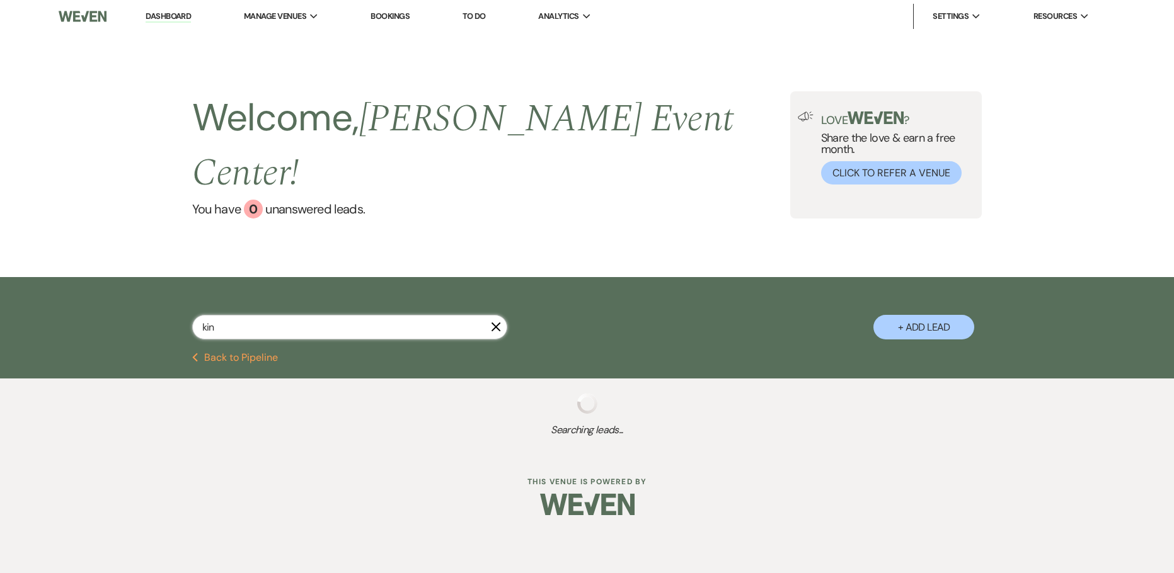
select select "8"
select select "1"
select select "8"
select select "7"
select select "8"
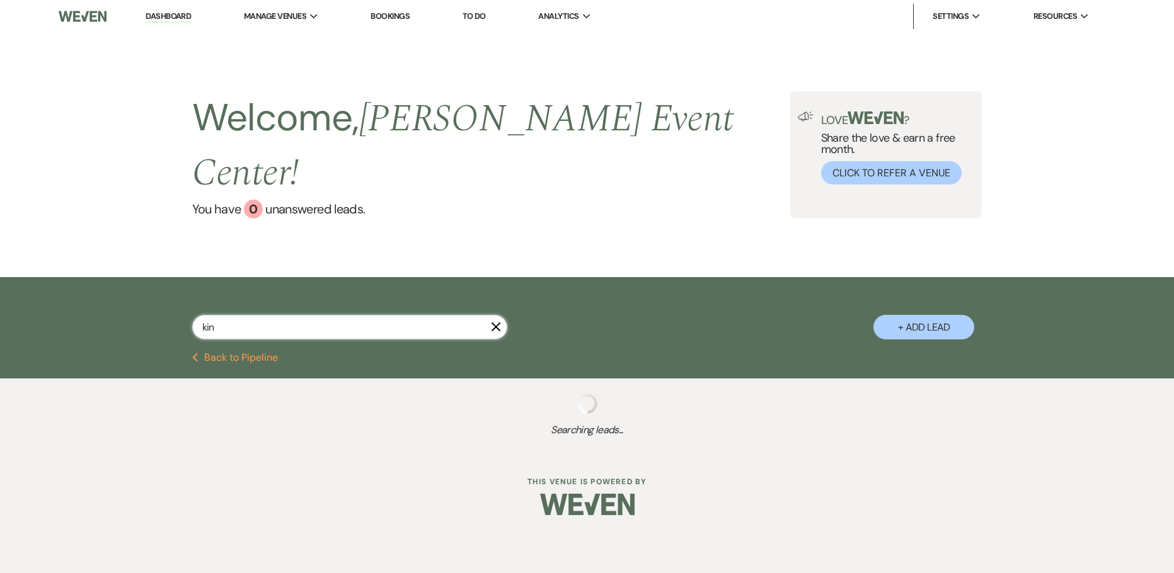
select select "5"
select select "8"
select select "6"
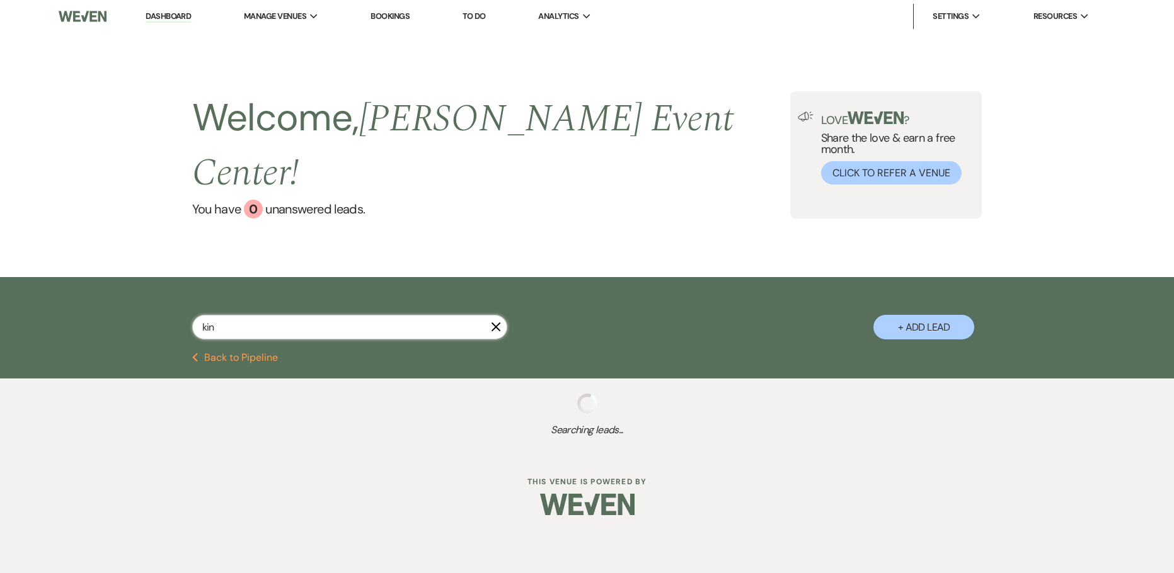
select select "8"
select select "6"
select select "5"
select select "8"
select select "2"
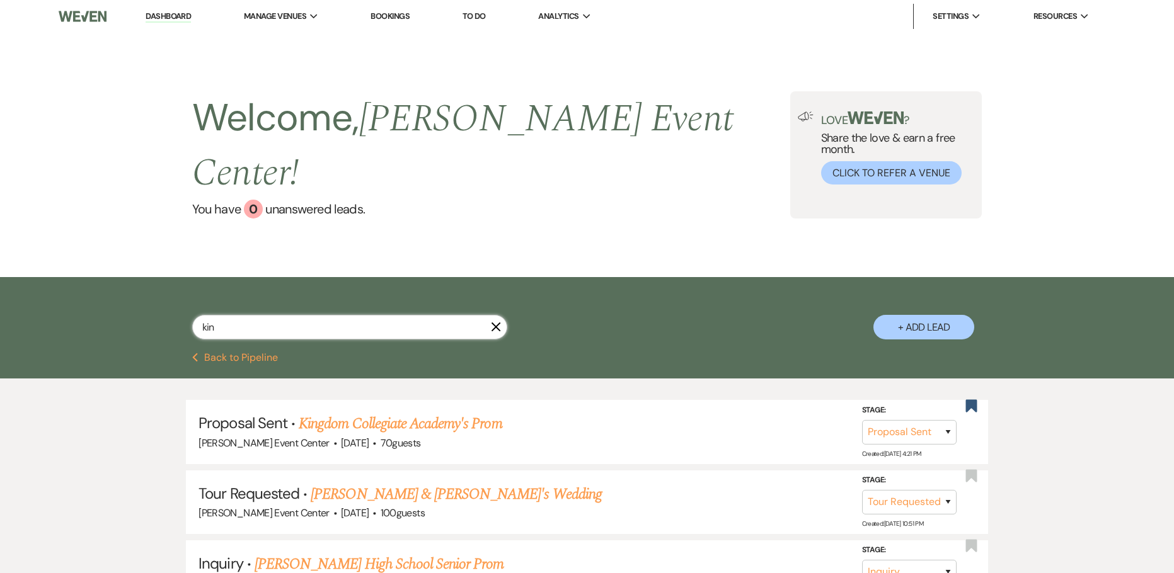
type input "king"
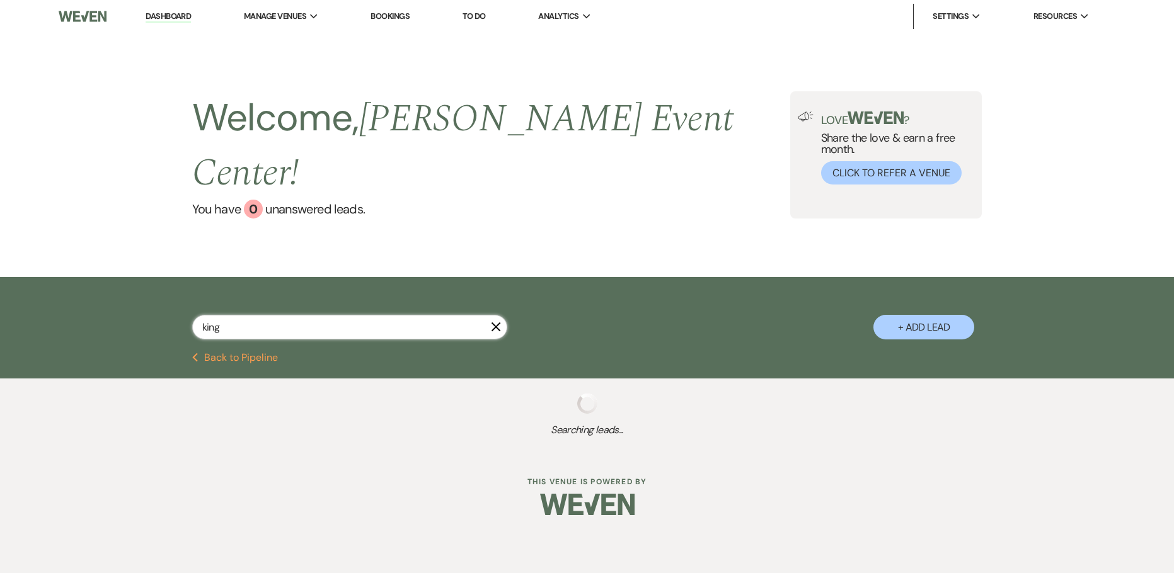
select select "6"
select select "2"
select select "8"
select select "7"
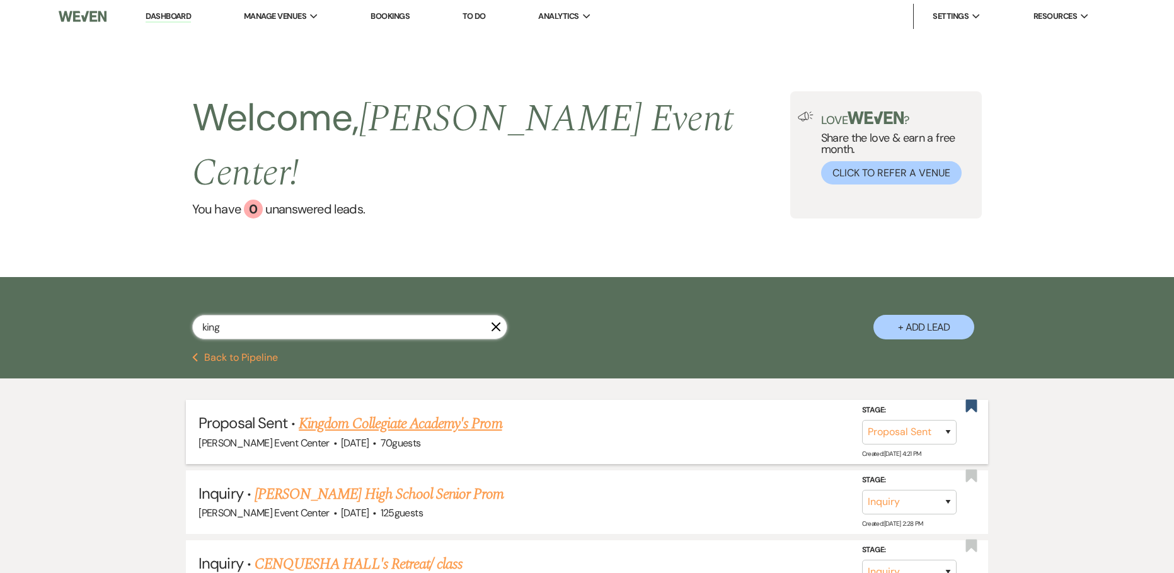
type input "king"
click at [344, 413] on link "Kingdom Collegiate Academy's Prom" at bounding box center [400, 424] width 203 height 23
select select "6"
select select "23"
select select "18"
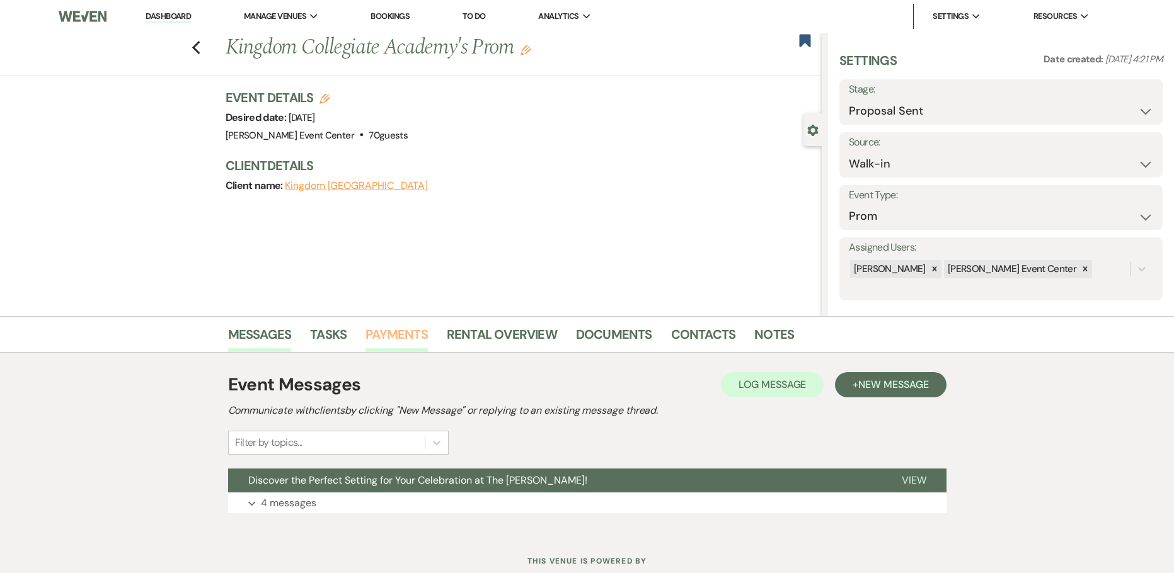
click at [384, 330] on link "Payments" at bounding box center [396, 338] width 62 height 28
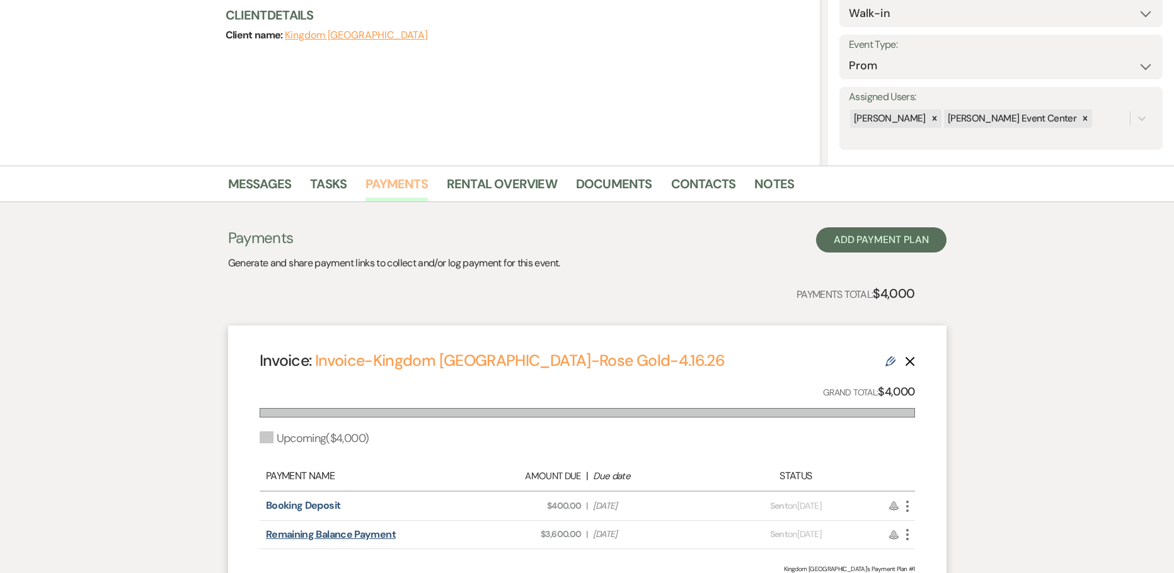
scroll to position [26, 0]
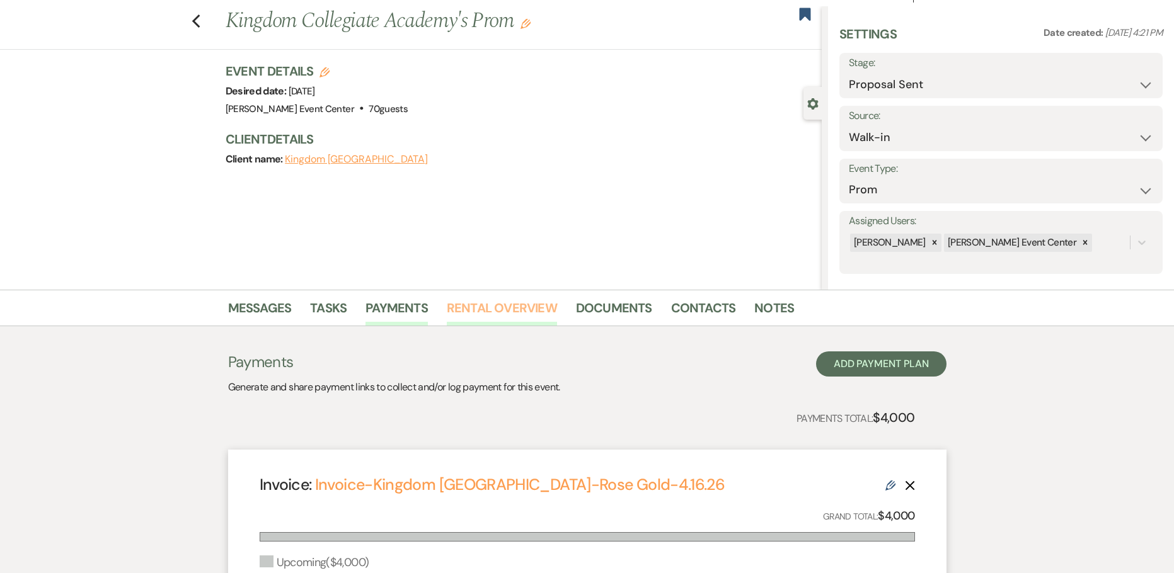
click at [478, 314] on link "Rental Overview" at bounding box center [502, 312] width 110 height 28
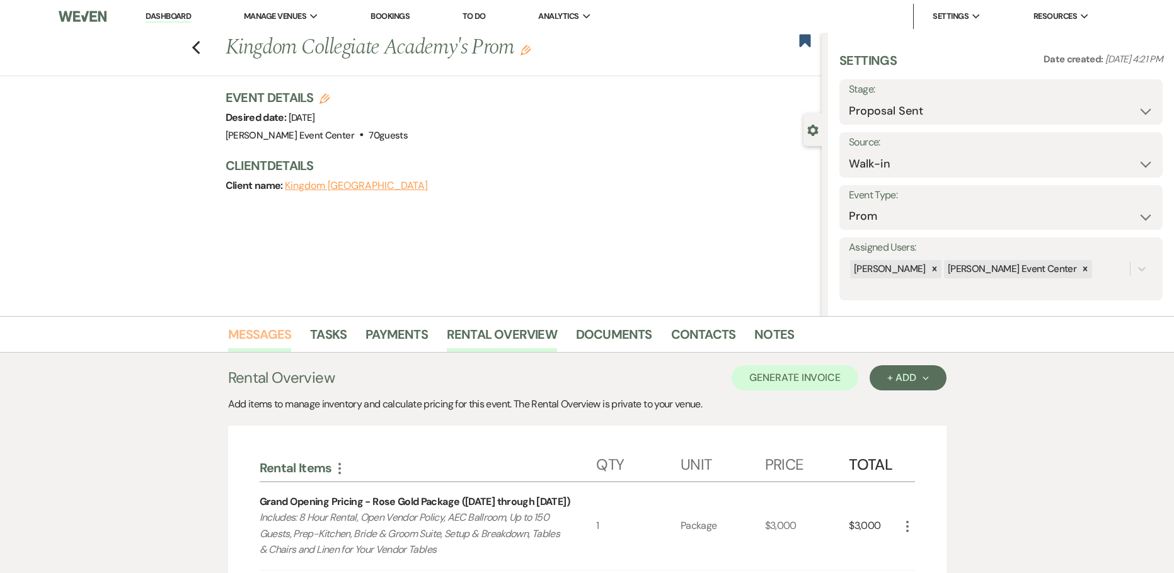
click at [253, 339] on link "Messages" at bounding box center [260, 338] width 64 height 28
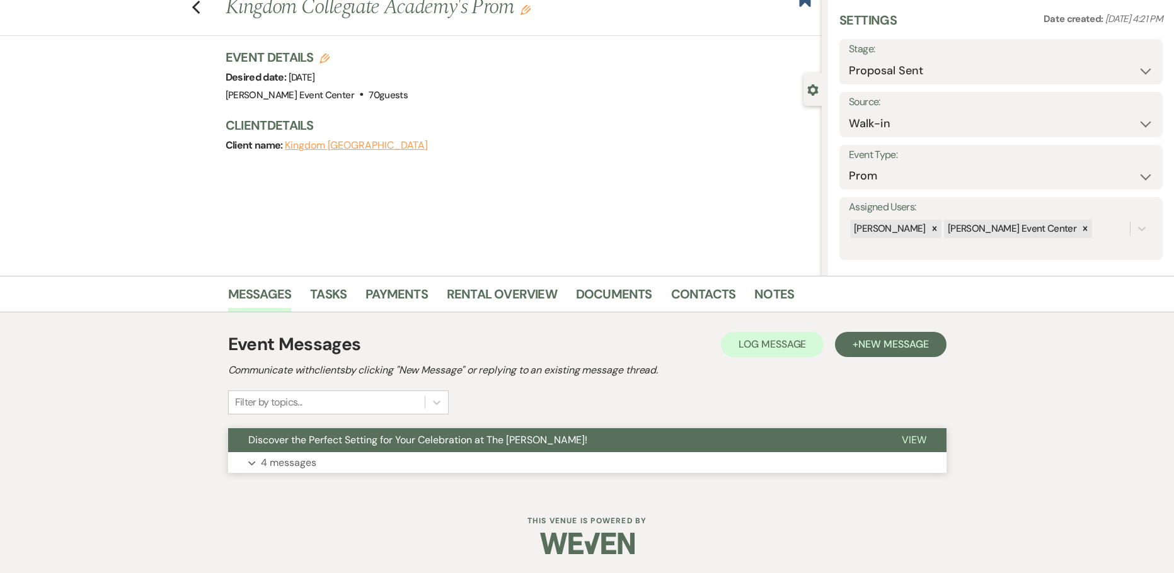
click at [281, 472] on button "Expand 4 messages" at bounding box center [587, 462] width 718 height 21
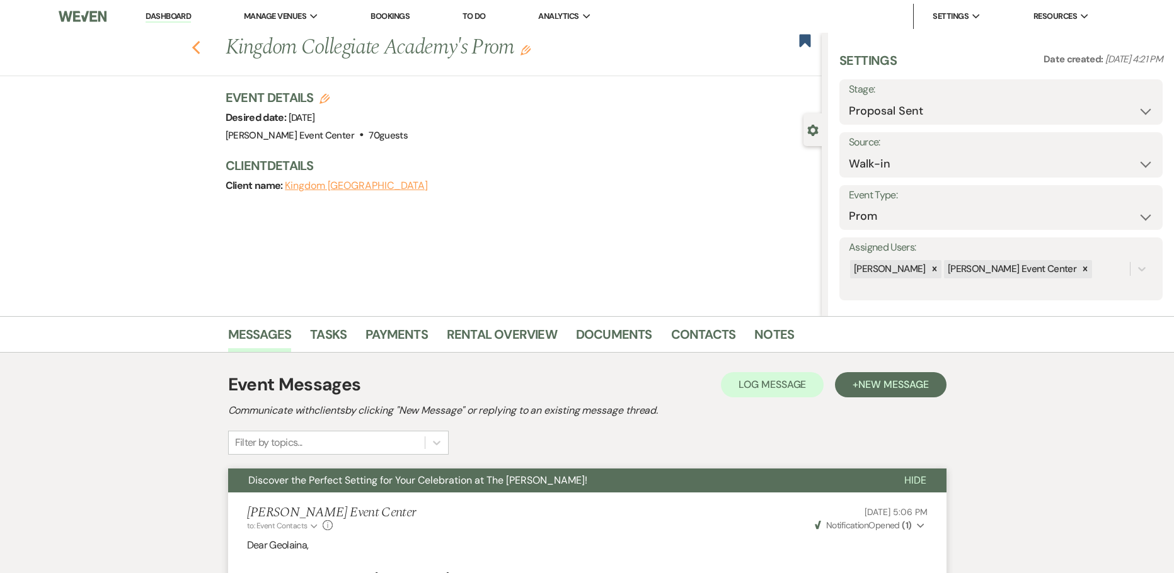
click at [200, 51] on use "button" at bounding box center [196, 48] width 8 height 14
select select "6"
select select "2"
select select "8"
select select "7"
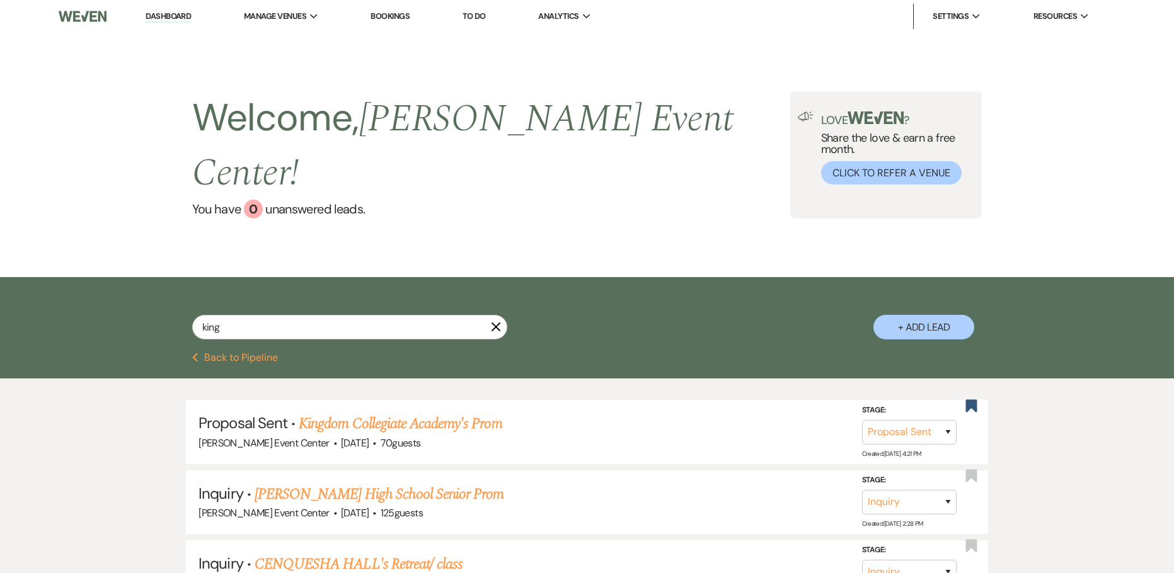
click at [173, 12] on link "Dashboard" at bounding box center [168, 17] width 45 height 12
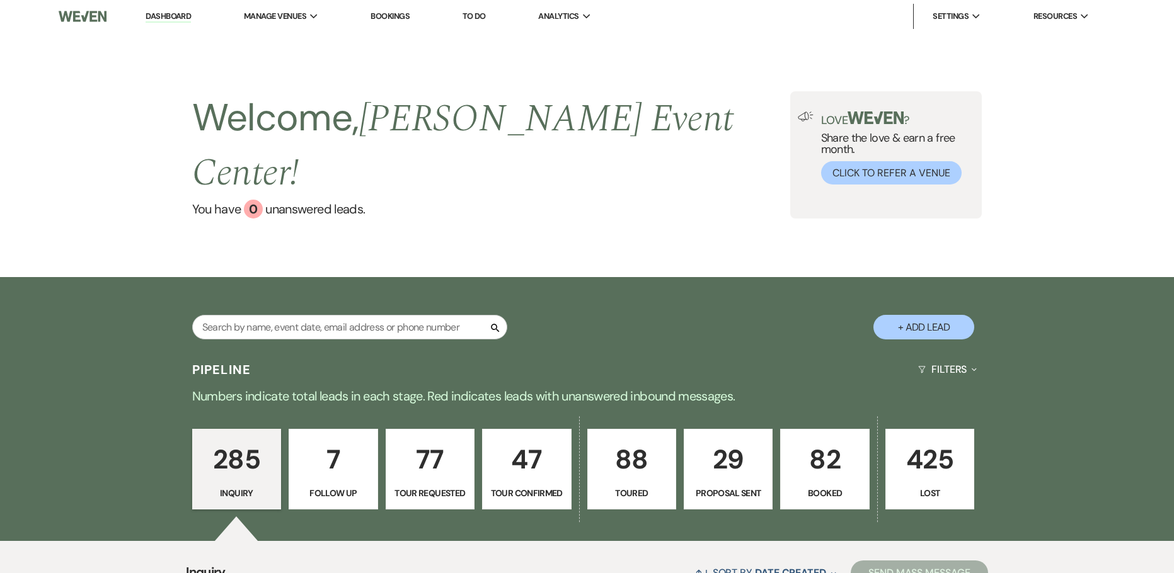
drag, startPoint x: 171, startPoint y: 11, endPoint x: 276, endPoint y: 318, distance: 324.2
click at [171, 11] on link "Dashboard" at bounding box center [168, 17] width 45 height 12
click at [326, 315] on input "text" at bounding box center [349, 327] width 315 height 25
paste input "[PERSON_NAME]"
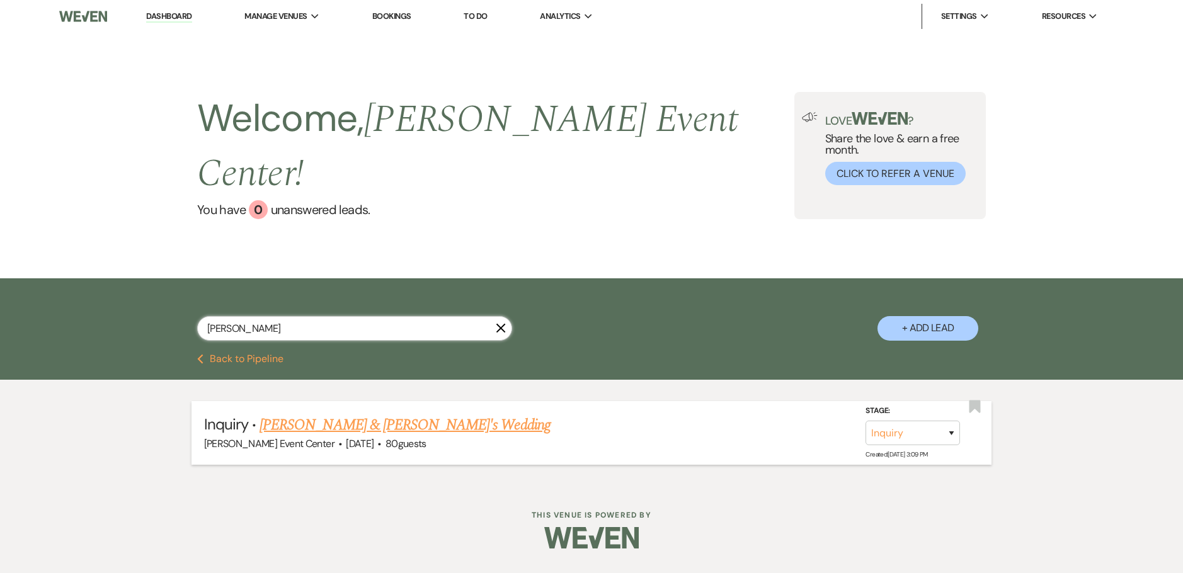
type input "[PERSON_NAME]"
click at [281, 414] on link "[PERSON_NAME] & [PERSON_NAME]'s Wedding" at bounding box center [405, 425] width 291 height 23
select select "5"
